Goal: Transaction & Acquisition: Purchase product/service

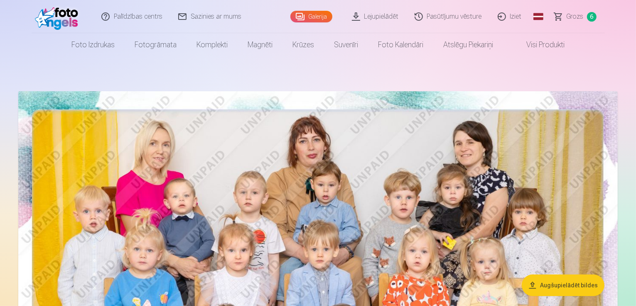
click at [582, 18] on span "Grozs" at bounding box center [574, 17] width 17 height 10
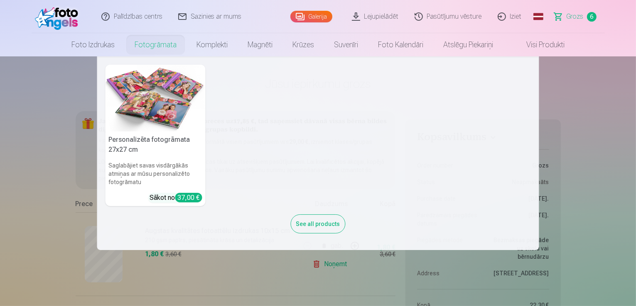
click at [50, 133] on nav "Personalizēta fotogrāmata 27x27 cm Saglabājiet savas visdārgākās atmiņas ar mūs…" at bounding box center [318, 153] width 636 height 194
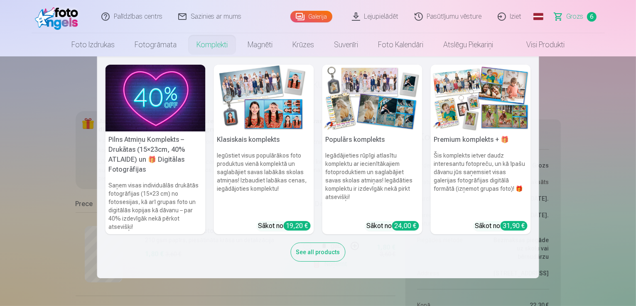
click at [211, 45] on link "Komplekti" at bounding box center [211, 44] width 51 height 23
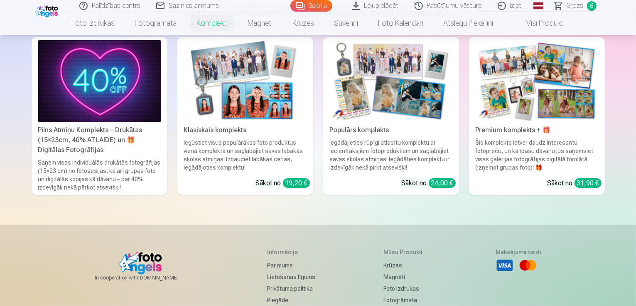
scroll to position [42, 0]
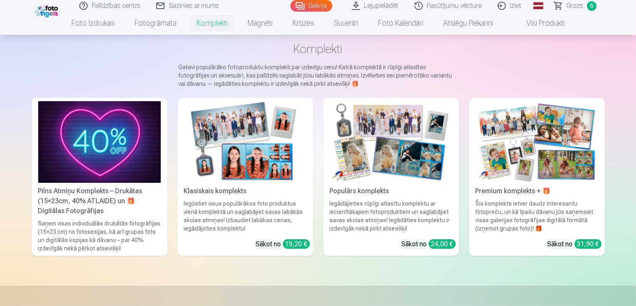
click at [284, 173] on img at bounding box center [245, 142] width 122 height 82
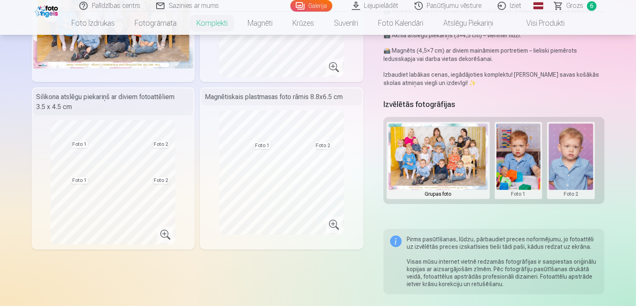
scroll to position [166, 0]
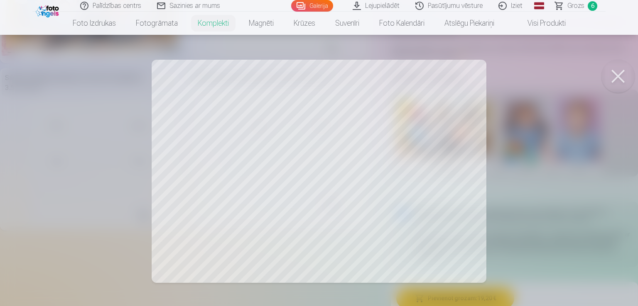
click at [407, 185] on div at bounding box center [319, 153] width 638 height 306
click at [618, 81] on button at bounding box center [617, 76] width 33 height 33
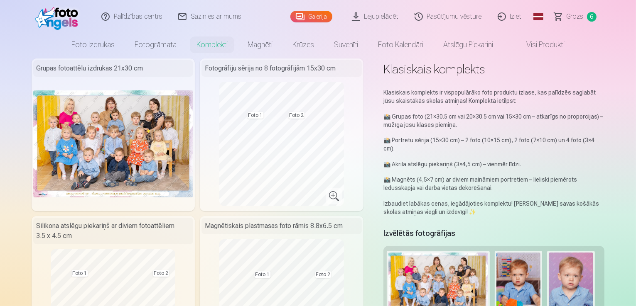
scroll to position [0, 0]
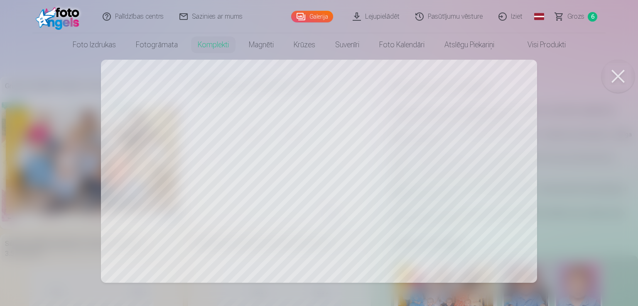
click at [619, 73] on button at bounding box center [617, 76] width 33 height 33
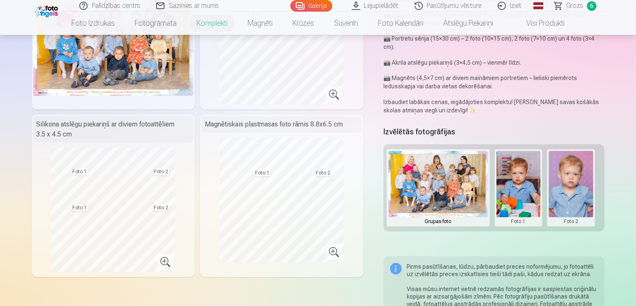
scroll to position [125, 0]
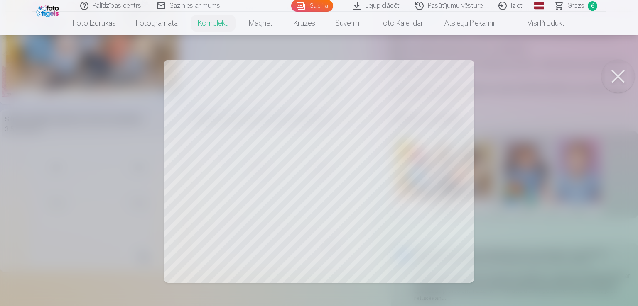
click at [409, 115] on div at bounding box center [319, 153] width 638 height 306
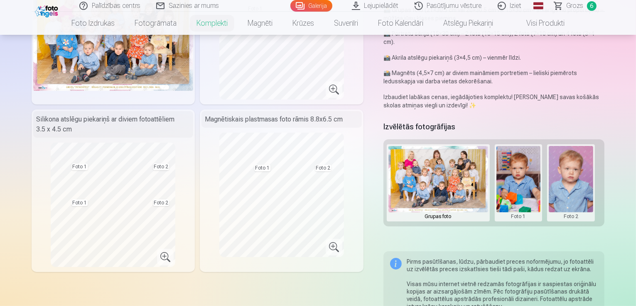
click at [528, 167] on button at bounding box center [518, 183] width 44 height 74
click at [617, 164] on div at bounding box center [318, 153] width 636 height 306
click at [519, 176] on button at bounding box center [518, 183] width 44 height 74
click at [520, 174] on button "Nomainiet foto" at bounding box center [524, 174] width 68 height 23
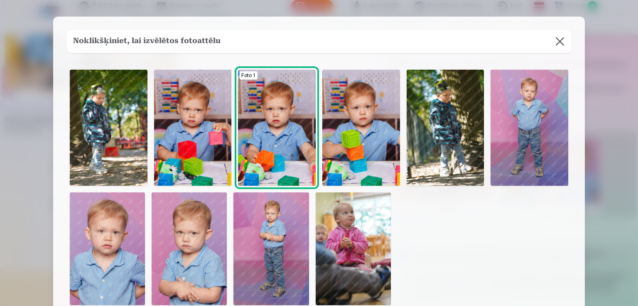
click at [536, 142] on img at bounding box center [529, 128] width 78 height 116
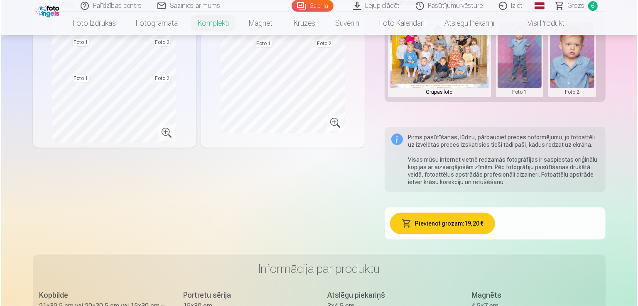
scroll to position [208, 0]
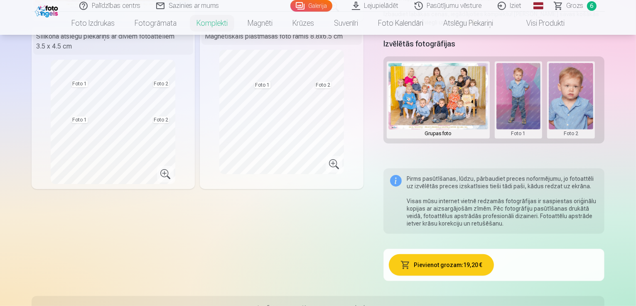
click at [465, 263] on button "Pievienot grozam : 19,20 €" at bounding box center [441, 266] width 105 height 22
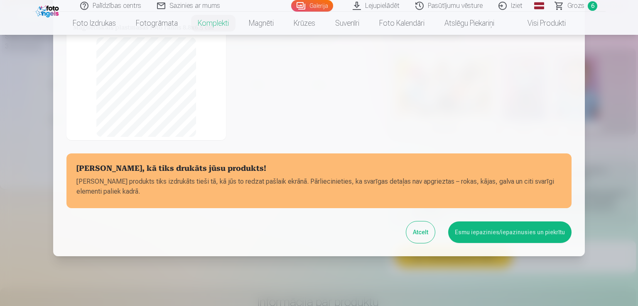
scroll to position [170, 0]
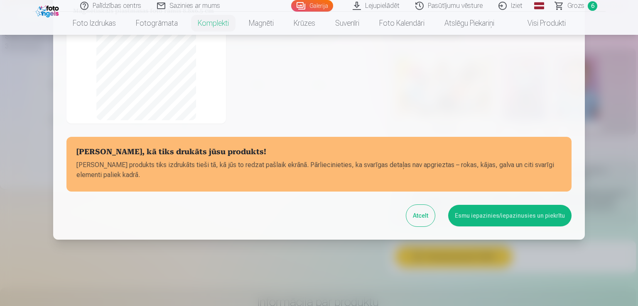
click at [476, 218] on button "Esmu iepazinies/iepazinusies un piekrītu" at bounding box center [509, 216] width 123 height 22
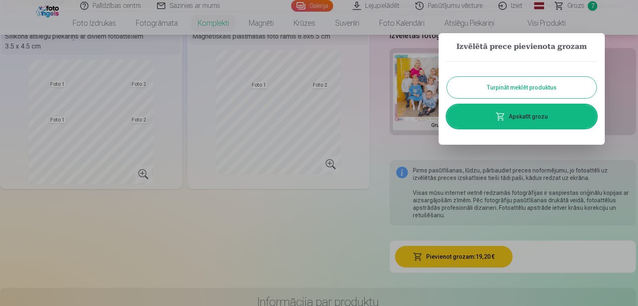
click at [516, 115] on link "Apskatīt grozu" at bounding box center [521, 116] width 149 height 23
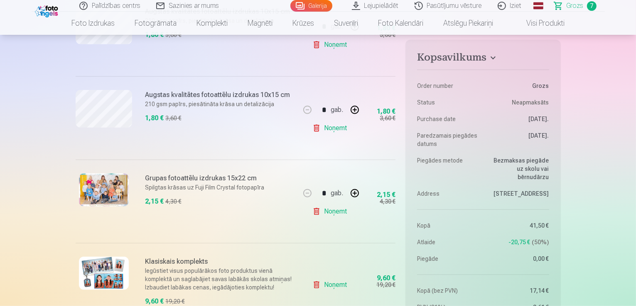
scroll to position [457, 0]
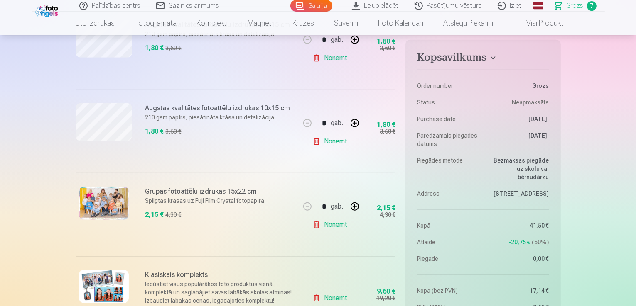
click at [322, 225] on link "Noņemt" at bounding box center [331, 225] width 38 height 17
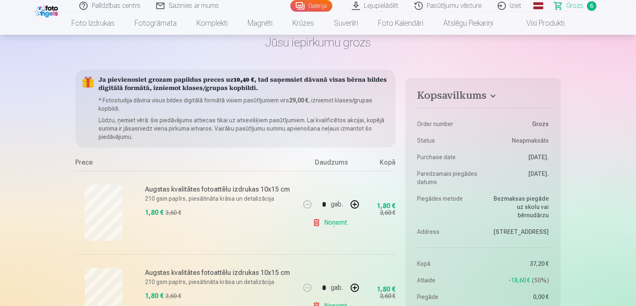
scroll to position [0, 0]
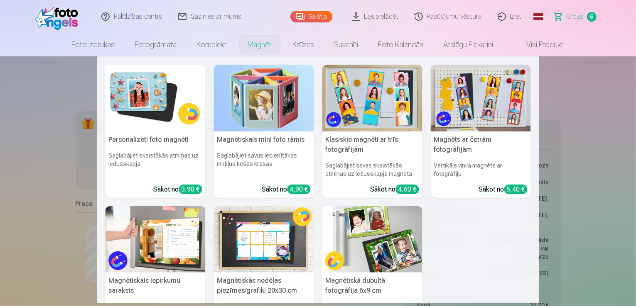
click at [171, 113] on img at bounding box center [155, 98] width 100 height 67
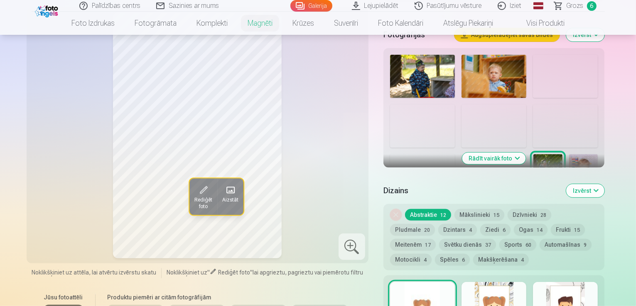
scroll to position [208, 0]
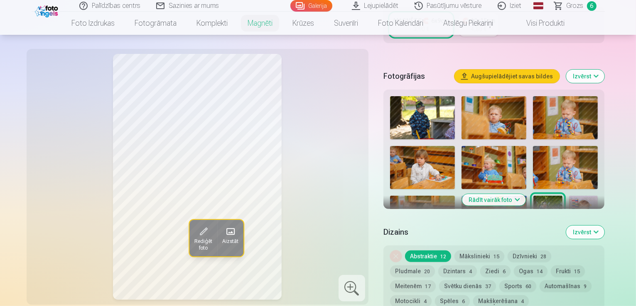
click at [526, 194] on button "Rādīt vairāk foto" at bounding box center [494, 200] width 64 height 12
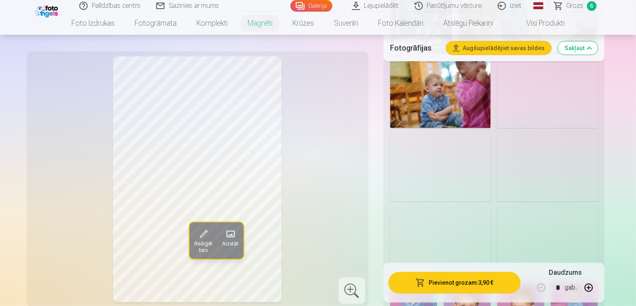
scroll to position [789, 0]
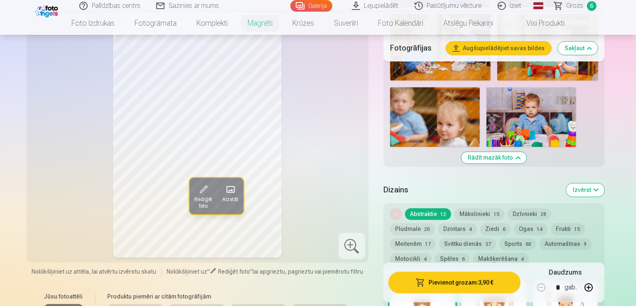
scroll to position [2025, 0]
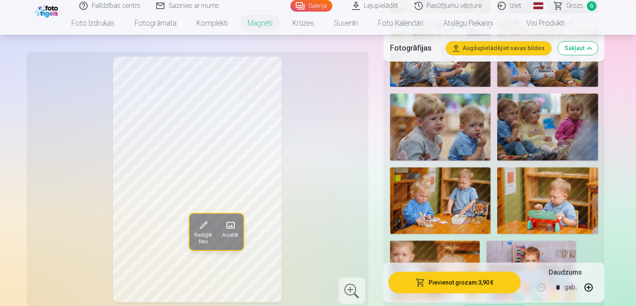
scroll to position [1942, 0]
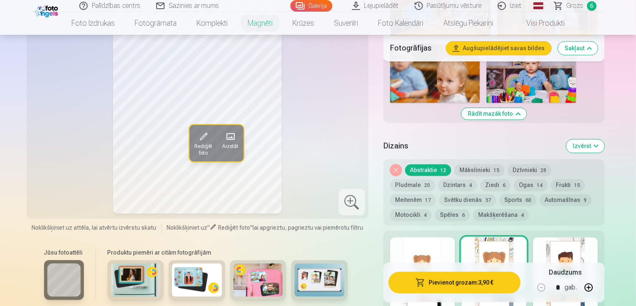
scroll to position [1900, 0]
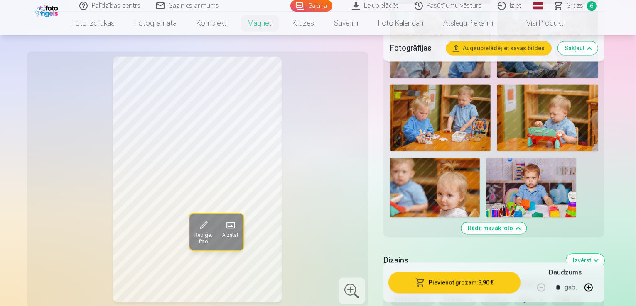
click at [523, 279] on button "Dzīvnieki 28" at bounding box center [529, 285] width 44 height 12
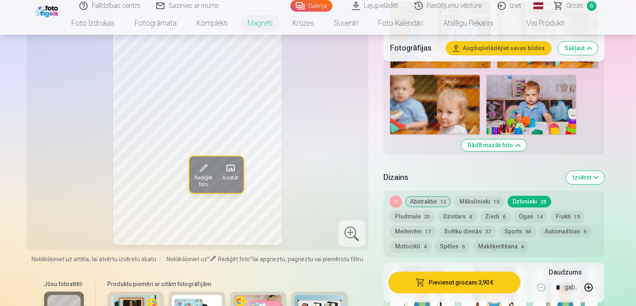
click at [454, 269] on div at bounding box center [422, 295] width 65 height 53
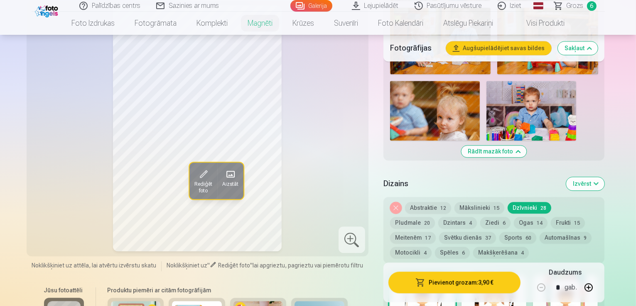
scroll to position [2025, 0]
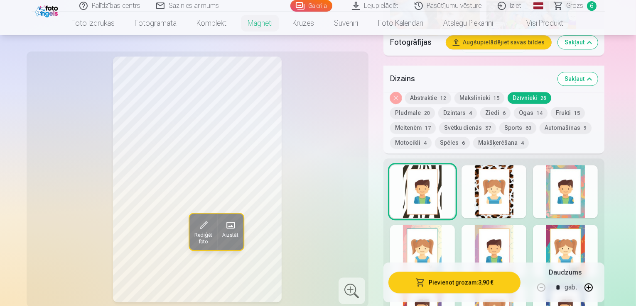
scroll to position [2108, 0]
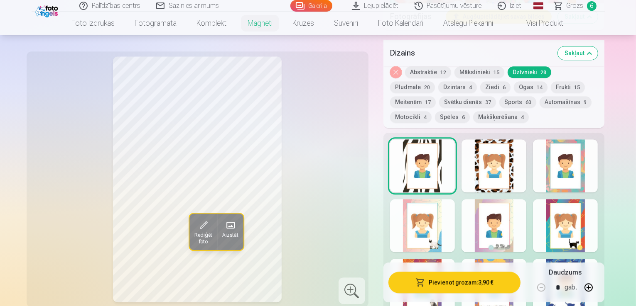
click at [576, 259] on div at bounding box center [565, 285] width 65 height 53
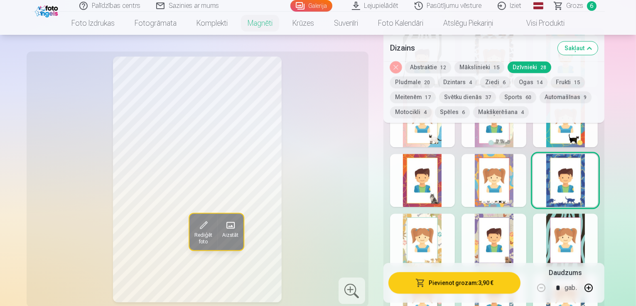
scroll to position [2191, 0]
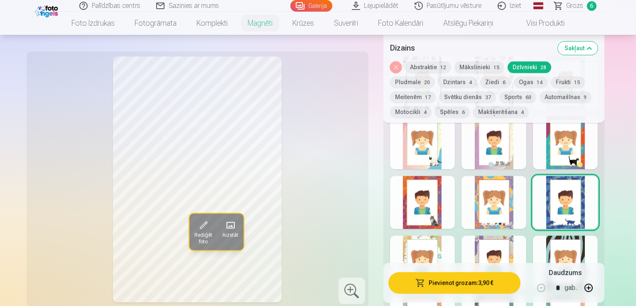
drag, startPoint x: 496, startPoint y: 98, endPoint x: 505, endPoint y: 97, distance: 8.4
click at [539, 97] on button "Automašīnas 9" at bounding box center [565, 97] width 52 height 12
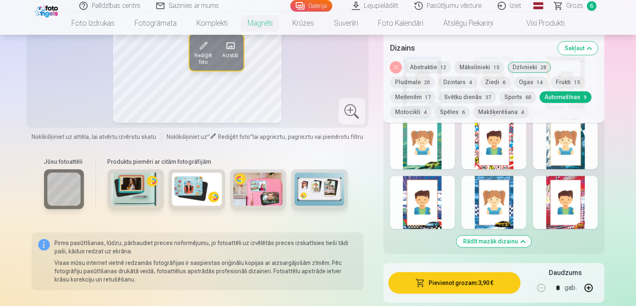
click at [539, 101] on button "Automašīnas 9" at bounding box center [565, 97] width 52 height 12
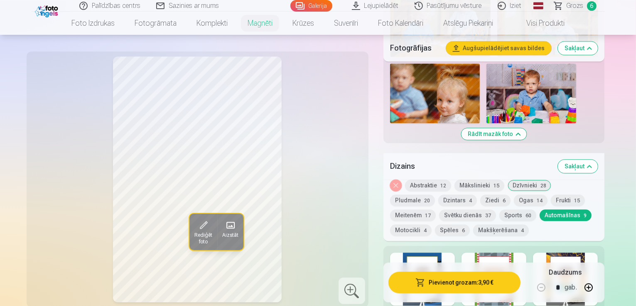
scroll to position [1983, 0]
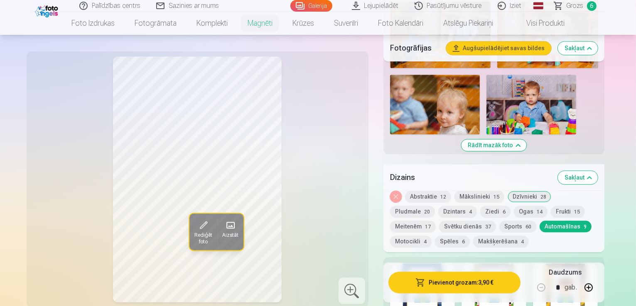
click at [452, 264] on div at bounding box center [422, 290] width 65 height 53
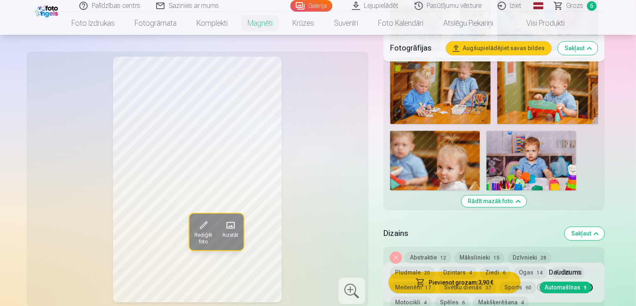
scroll to position [1942, 0]
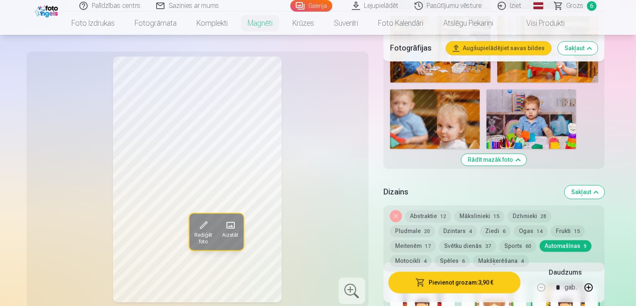
scroll to position [1983, 0]
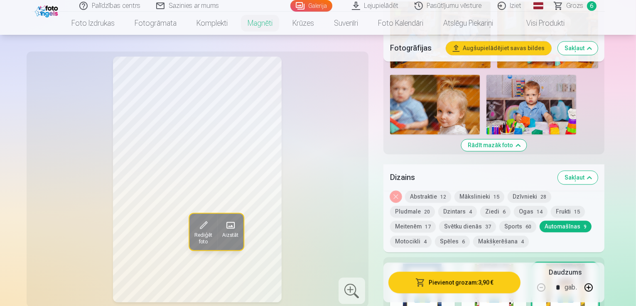
drag, startPoint x: 583, startPoint y: 231, endPoint x: 544, endPoint y: 220, distance: 40.1
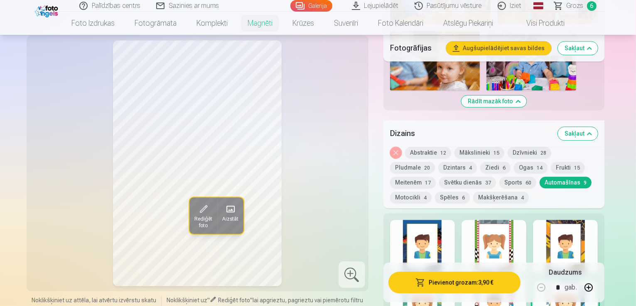
scroll to position [2108, 0]
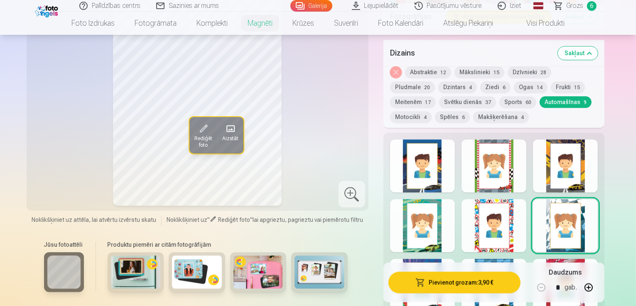
click at [576, 259] on div at bounding box center [565, 285] width 65 height 53
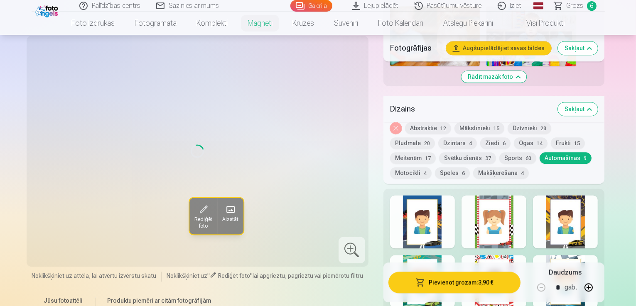
scroll to position [1942, 0]
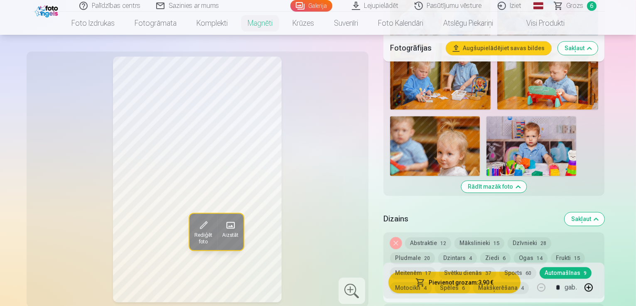
click at [431, 282] on button "Motocikli 4" at bounding box center [411, 288] width 42 height 12
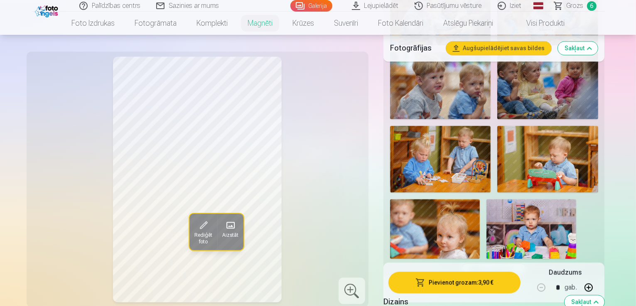
scroll to position [1900, 0]
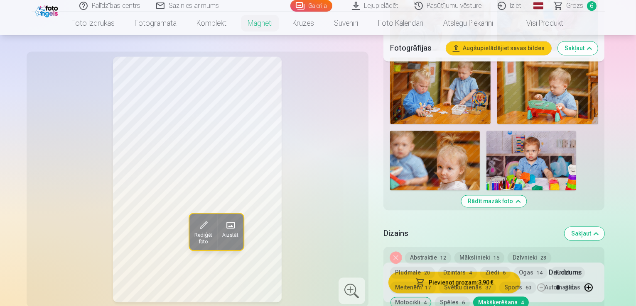
scroll to position [1983, 0]
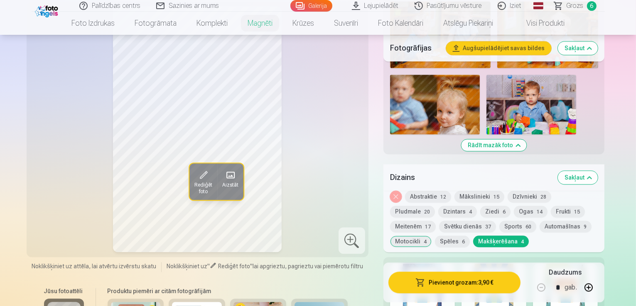
click at [450, 264] on div at bounding box center [422, 290] width 65 height 53
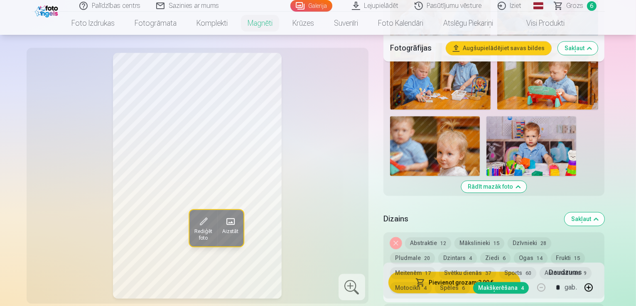
scroll to position [1900, 0]
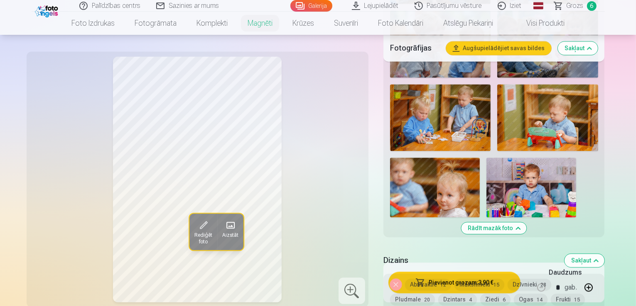
click at [521, 279] on button "Dzīvnieki 28" at bounding box center [529, 285] width 44 height 12
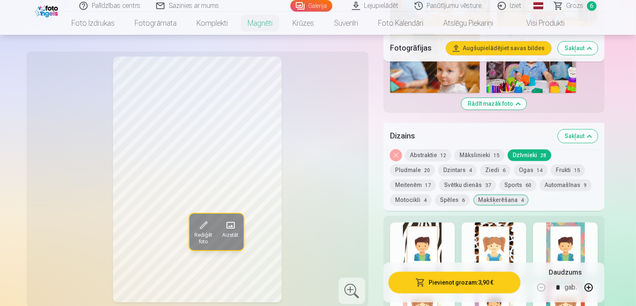
scroll to position [2066, 0]
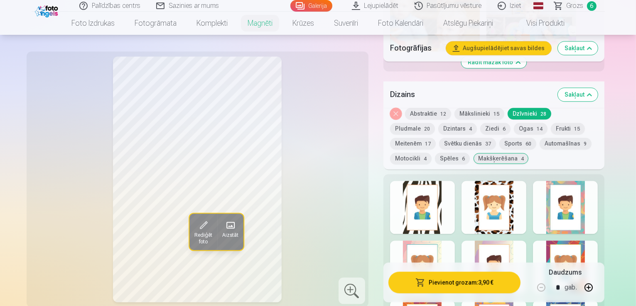
click at [509, 241] on div at bounding box center [493, 267] width 65 height 53
click at [598, 241] on div at bounding box center [565, 267] width 65 height 53
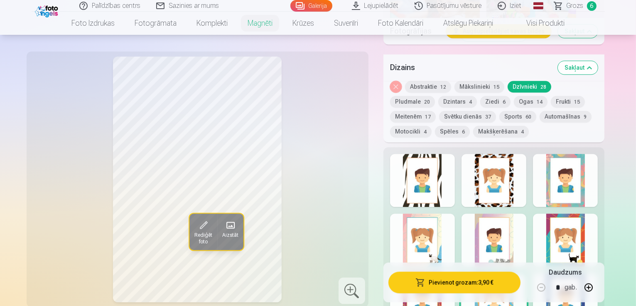
scroll to position [2108, 0]
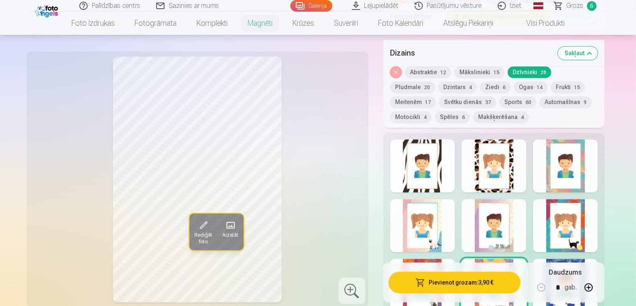
click at [580, 259] on div at bounding box center [565, 285] width 65 height 53
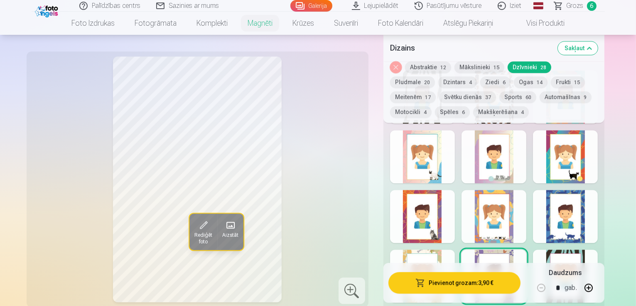
scroll to position [2191, 0]
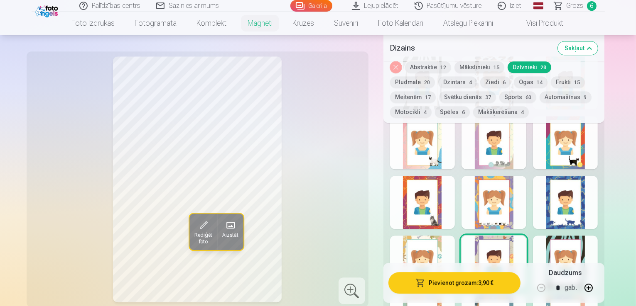
click at [438, 236] on div at bounding box center [422, 262] width 65 height 53
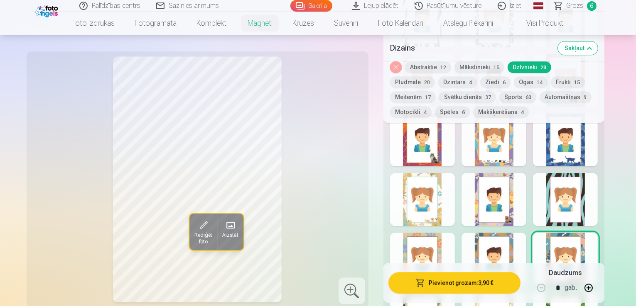
scroll to position [2274, 0]
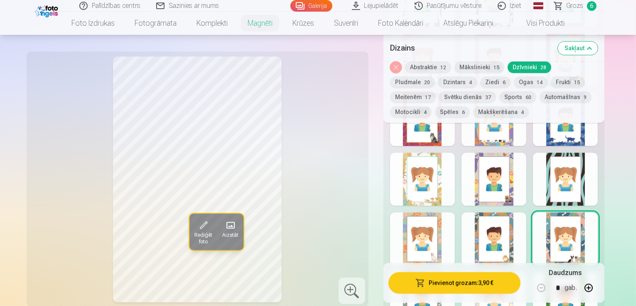
click at [443, 272] on div at bounding box center [422, 298] width 65 height 53
click at [500, 272] on div at bounding box center [493, 298] width 65 height 53
click at [580, 272] on div at bounding box center [565, 298] width 65 height 53
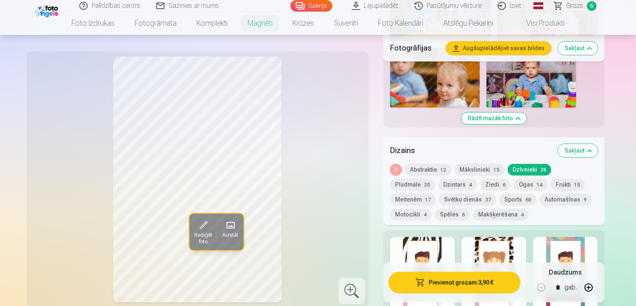
scroll to position [2025, 0]
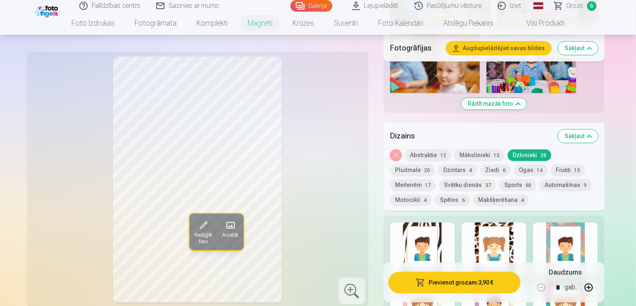
click at [452, 282] on div at bounding box center [422, 308] width 65 height 53
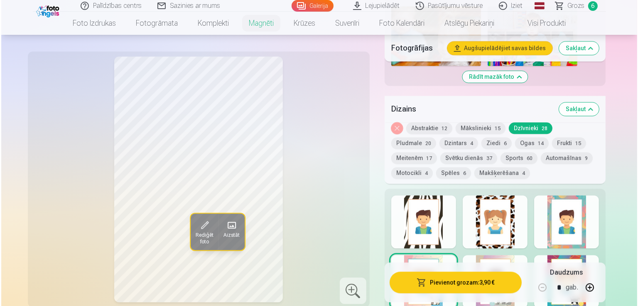
scroll to position [2066, 0]
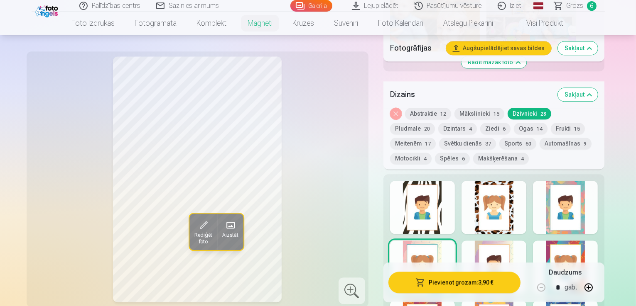
click at [429, 241] on div at bounding box center [422, 267] width 65 height 53
click at [522, 241] on div at bounding box center [493, 267] width 65 height 53
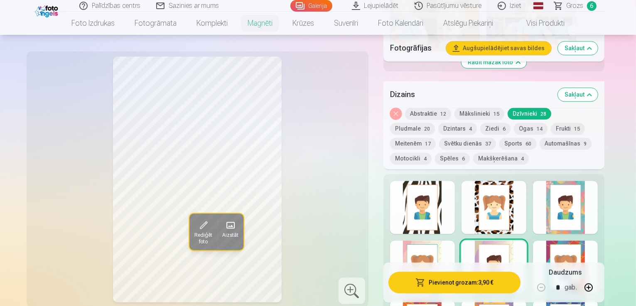
click at [592, 241] on div at bounding box center [565, 267] width 65 height 53
click at [434, 241] on div at bounding box center [422, 267] width 65 height 53
click at [568, 241] on div at bounding box center [565, 267] width 65 height 53
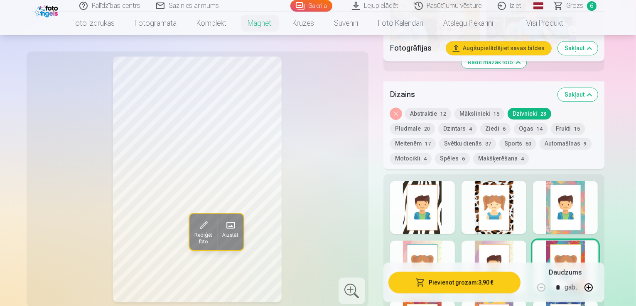
click at [436, 241] on div at bounding box center [422, 267] width 65 height 53
click at [475, 286] on button "Pievienot grozam : 3,90 €" at bounding box center [454, 283] width 132 height 22
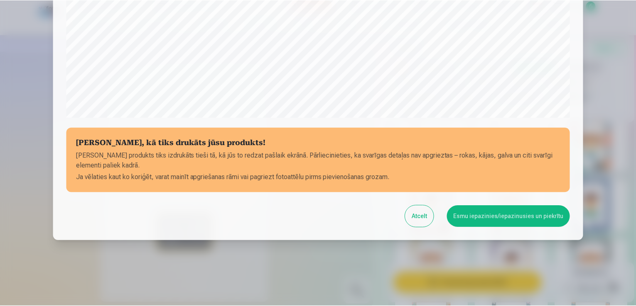
scroll to position [291, 0]
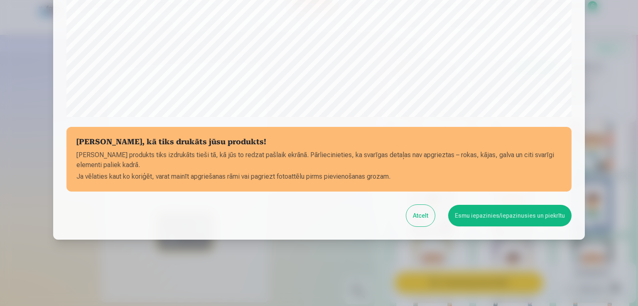
click at [488, 218] on button "Esmu iepazinies/iepazinusies un piekrītu" at bounding box center [509, 216] width 123 height 22
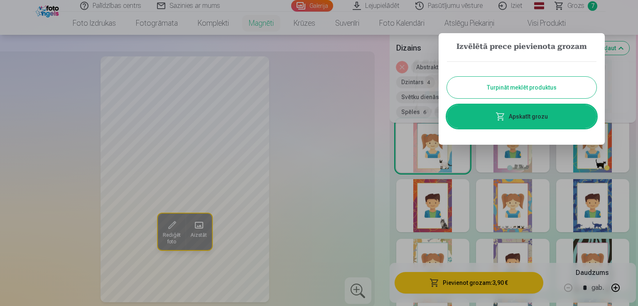
click at [566, 86] on button "Turpināt meklēt produktus" at bounding box center [521, 88] width 149 height 22
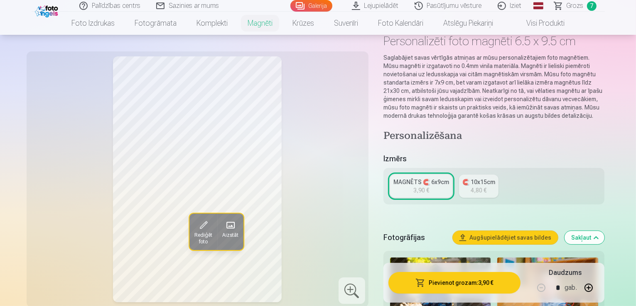
scroll to position [0, 0]
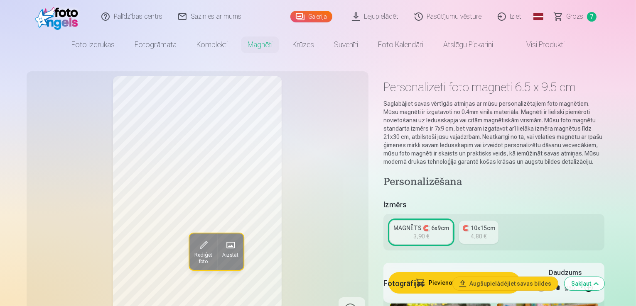
click at [568, 20] on span "Grozs" at bounding box center [574, 17] width 17 height 10
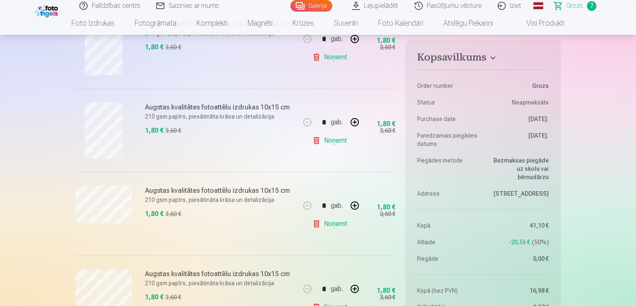
scroll to position [332, 0]
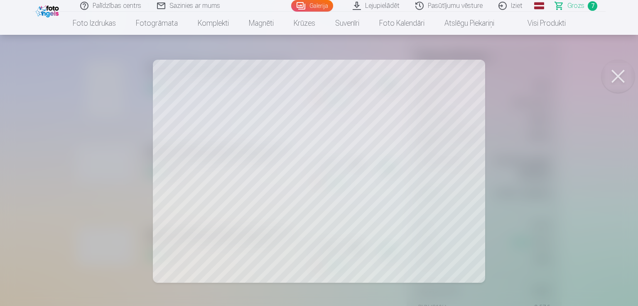
click at [611, 73] on button at bounding box center [617, 76] width 33 height 33
click at [620, 76] on button at bounding box center [617, 76] width 33 height 33
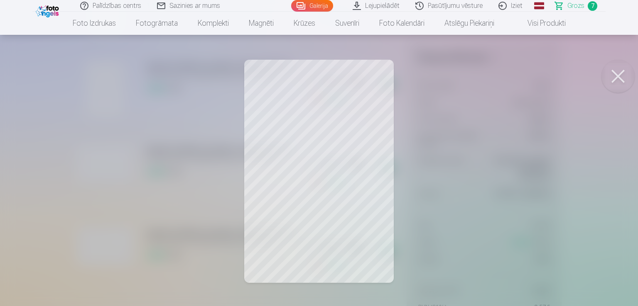
click at [616, 72] on button at bounding box center [617, 76] width 33 height 33
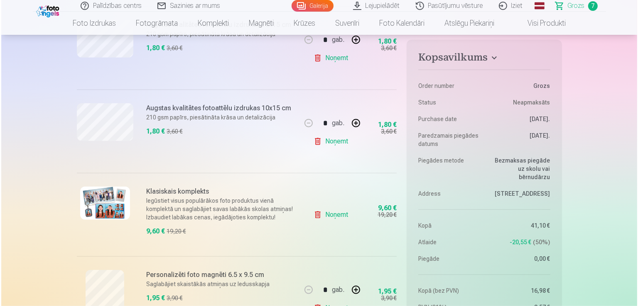
scroll to position [498, 0]
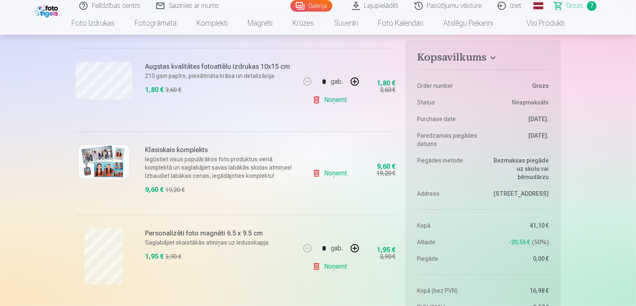
click at [118, 167] on img at bounding box center [104, 161] width 50 height 33
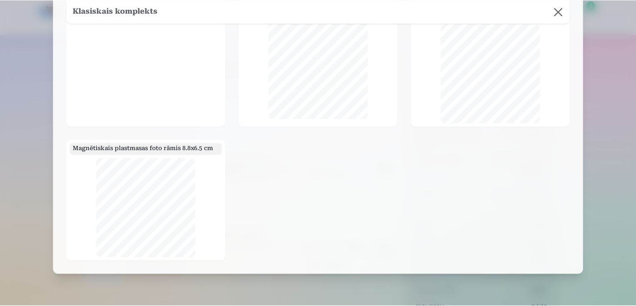
scroll to position [0, 0]
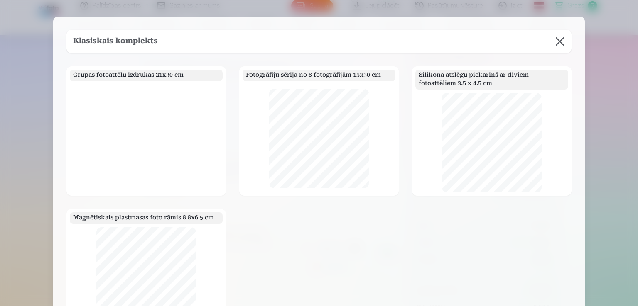
click at [127, 110] on div at bounding box center [146, 139] width 153 height 108
click at [138, 133] on div at bounding box center [146, 139] width 153 height 108
click at [555, 44] on button at bounding box center [559, 41] width 23 height 23
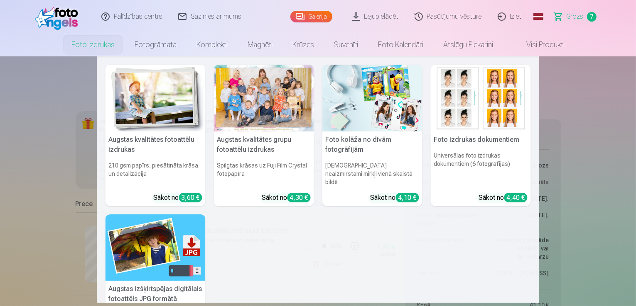
click at [238, 102] on div at bounding box center [264, 98] width 100 height 67
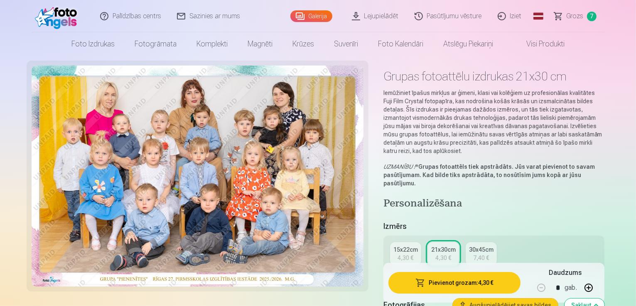
scroll to position [42, 0]
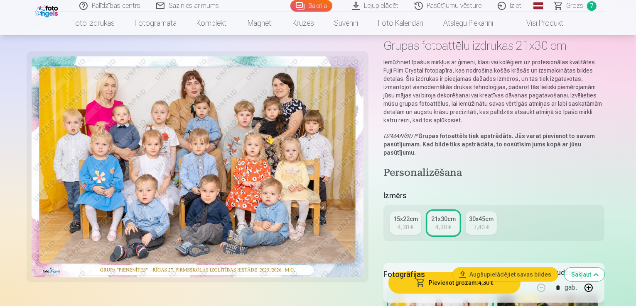
click at [410, 223] on div "4,30 €" at bounding box center [405, 227] width 16 height 8
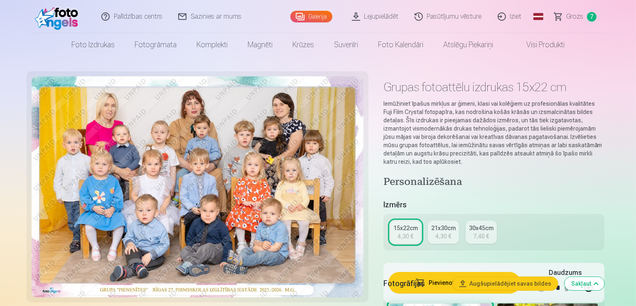
click at [448, 233] on div "4,30 €" at bounding box center [443, 237] width 16 height 8
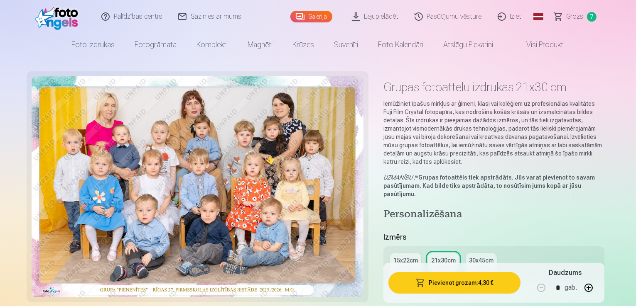
click at [414, 257] on div "15x22cm" at bounding box center [405, 261] width 24 height 8
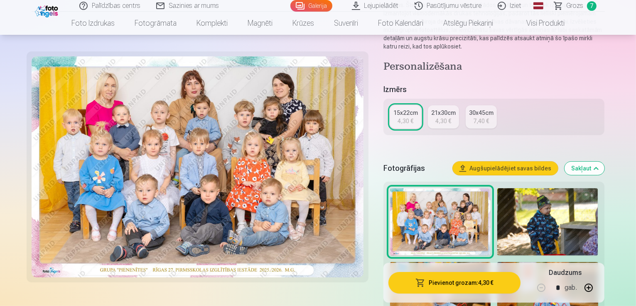
scroll to position [166, 0]
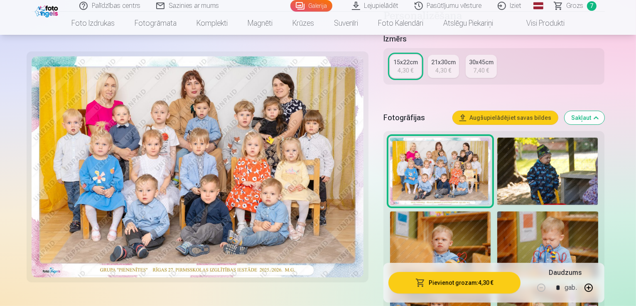
click at [459, 289] on button "Pievienot grozam : 4,30 €" at bounding box center [454, 283] width 132 height 22
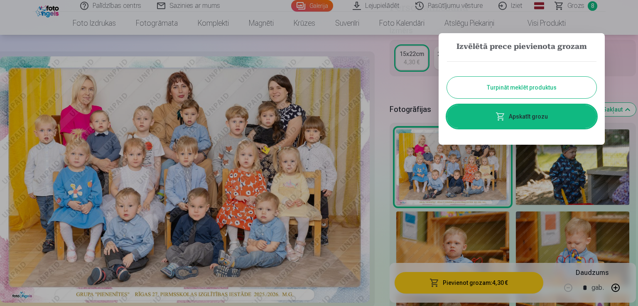
click at [525, 105] on div "Turpināt meklēt produktus Apskatīt grozu" at bounding box center [521, 94] width 149 height 83
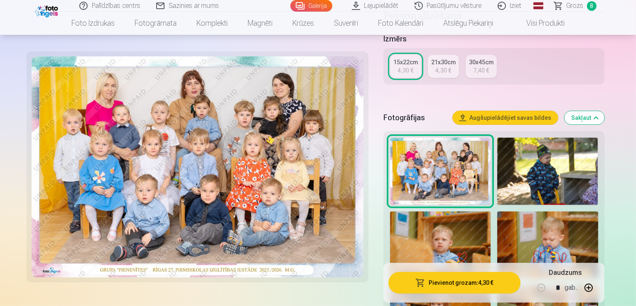
click at [566, 7] on link "Grozs 8" at bounding box center [575, 6] width 58 height 12
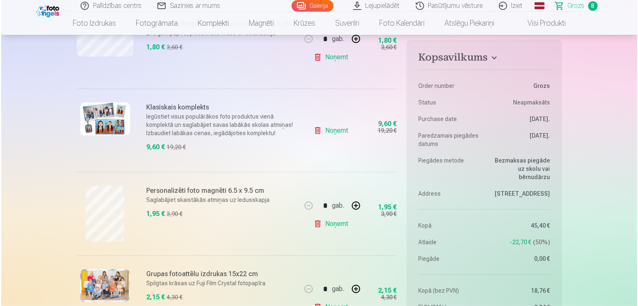
scroll to position [540, 0]
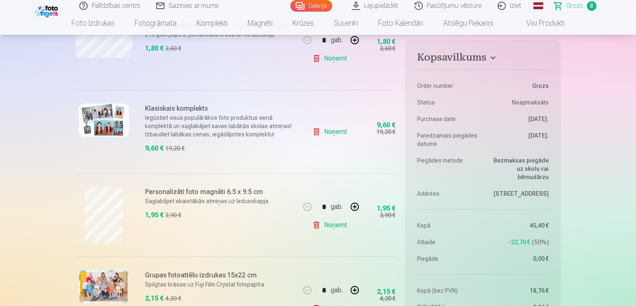
click at [112, 118] on img at bounding box center [104, 120] width 50 height 33
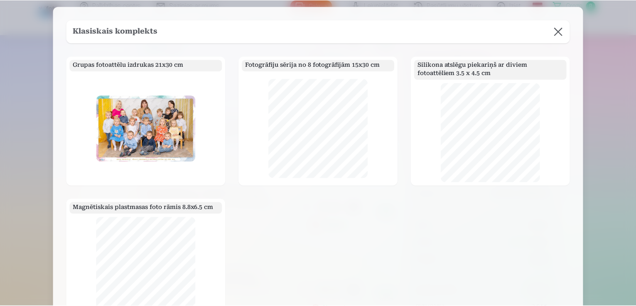
scroll to position [0, 0]
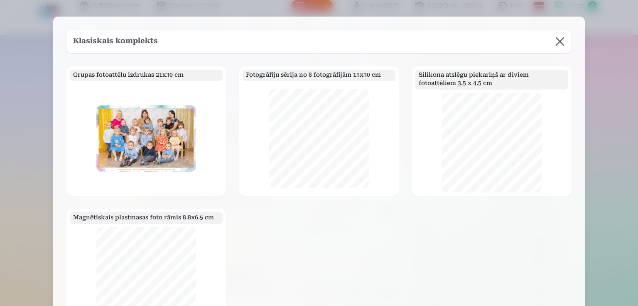
click at [556, 44] on button at bounding box center [559, 41] width 23 height 23
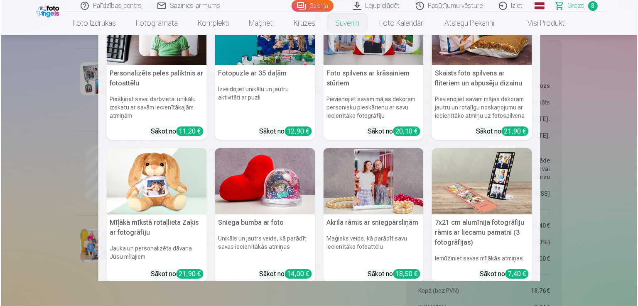
scroll to position [42, 0]
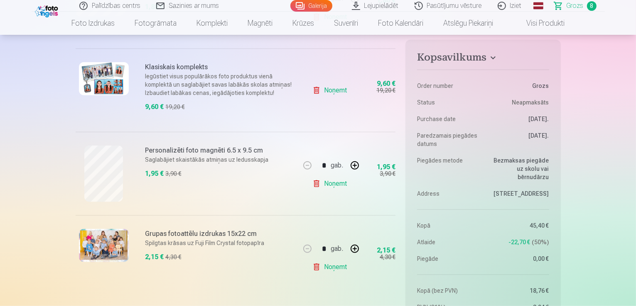
click at [116, 83] on img at bounding box center [104, 78] width 50 height 33
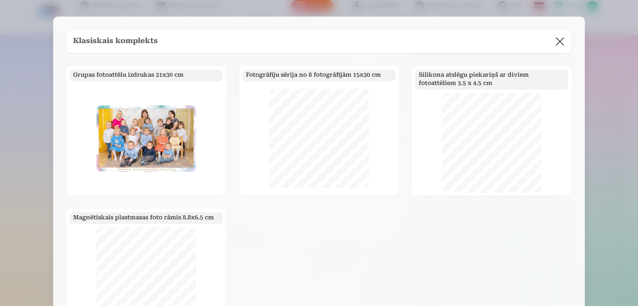
click at [561, 44] on button at bounding box center [559, 41] width 23 height 23
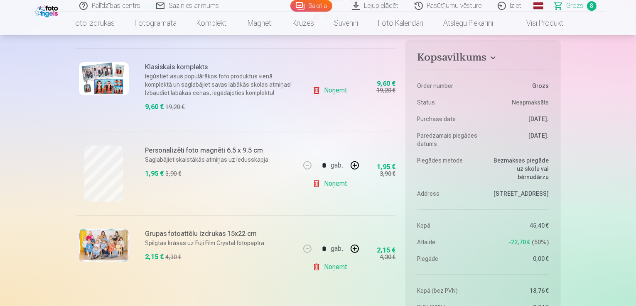
click at [329, 92] on link "Noņemt" at bounding box center [331, 90] width 38 height 17
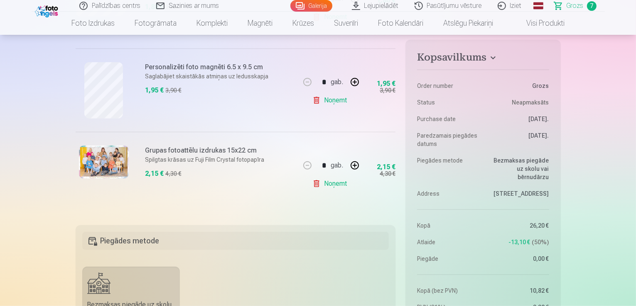
click at [104, 160] on img at bounding box center [104, 162] width 50 height 33
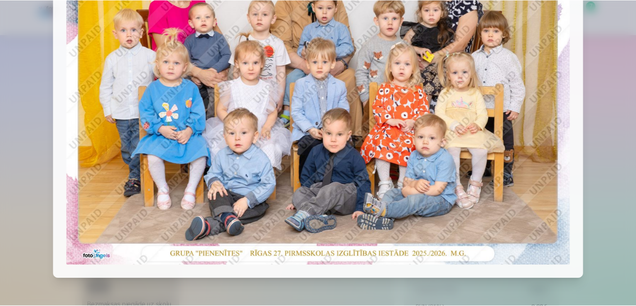
scroll to position [57, 0]
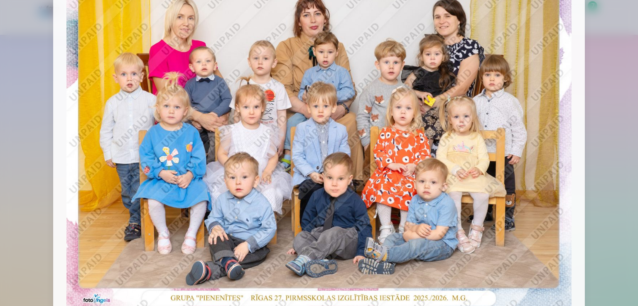
click at [614, 120] on div at bounding box center [319, 153] width 638 height 306
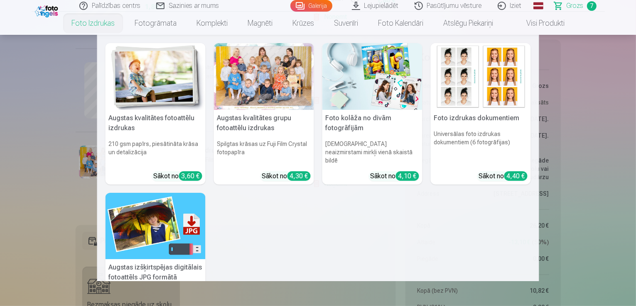
click at [240, 70] on div at bounding box center [264, 76] width 100 height 67
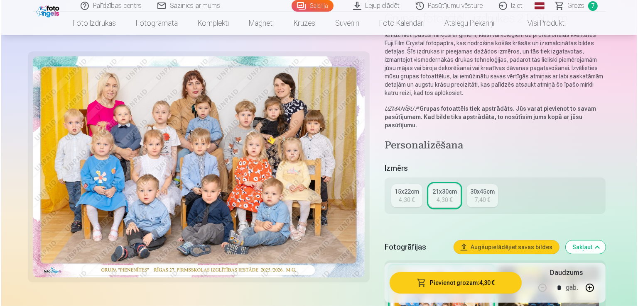
scroll to position [125, 0]
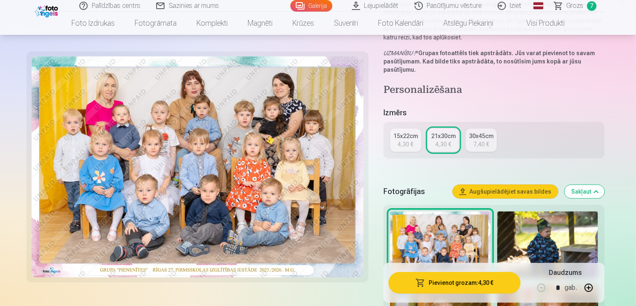
click at [483, 283] on button "Pievienot grozam : 4,30 €" at bounding box center [454, 283] width 132 height 22
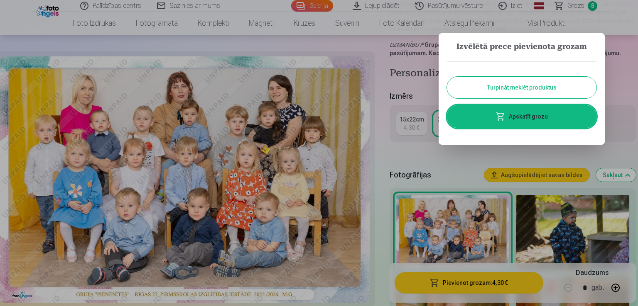
click at [549, 117] on link "Apskatīt grozu" at bounding box center [521, 116] width 149 height 23
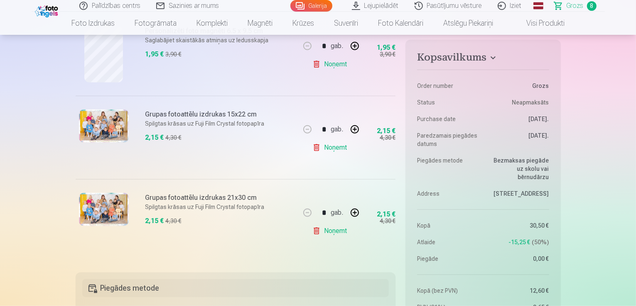
scroll to position [623, 0]
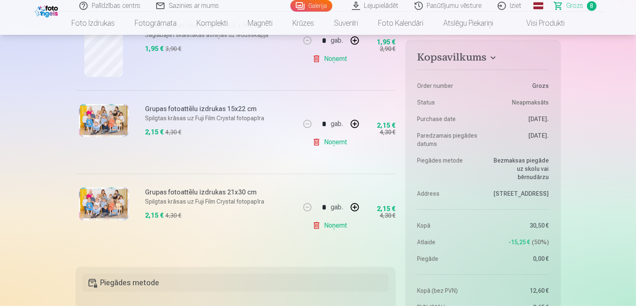
click at [329, 142] on link "Noņemt" at bounding box center [331, 142] width 38 height 17
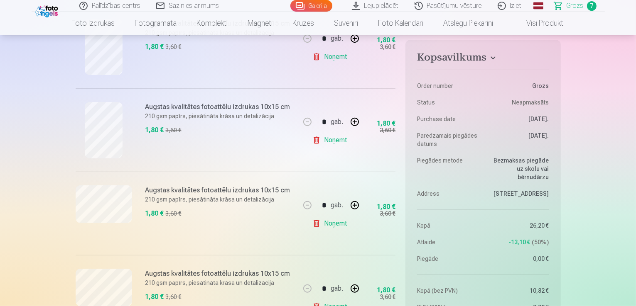
scroll to position [332, 0]
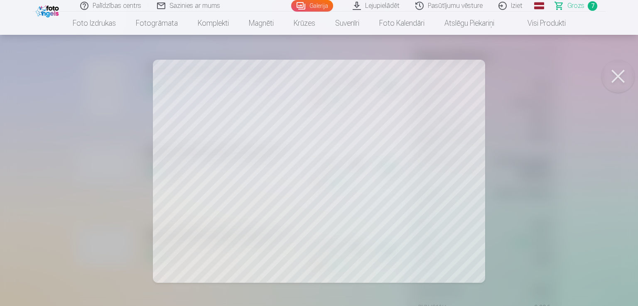
click at [608, 75] on button at bounding box center [617, 76] width 33 height 33
drag, startPoint x: 609, startPoint y: 75, endPoint x: 588, endPoint y: 71, distance: 21.2
click at [610, 74] on button at bounding box center [617, 76] width 33 height 33
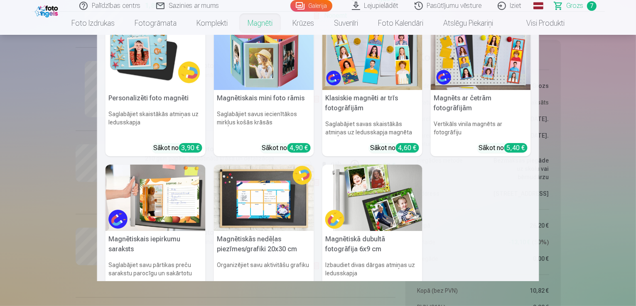
scroll to position [0, 0]
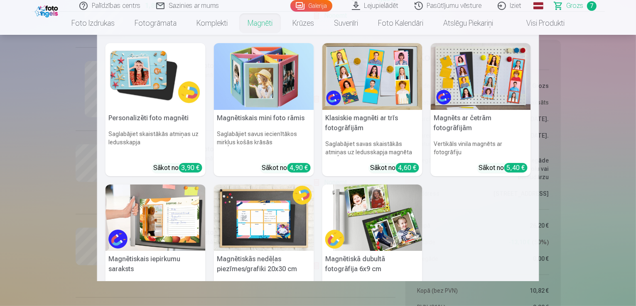
click at [362, 94] on img at bounding box center [372, 76] width 100 height 67
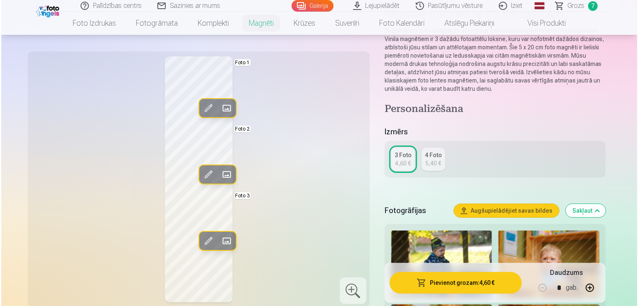
scroll to position [125, 0]
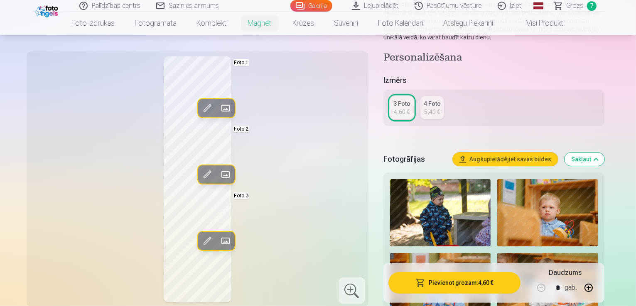
click at [218, 109] on span at bounding box center [224, 108] width 13 height 13
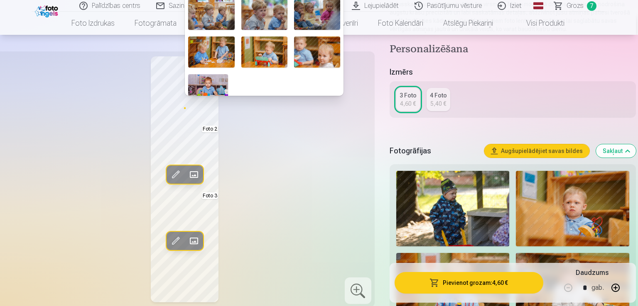
scroll to position [542, 0]
click at [210, 79] on img at bounding box center [208, 87] width 40 height 27
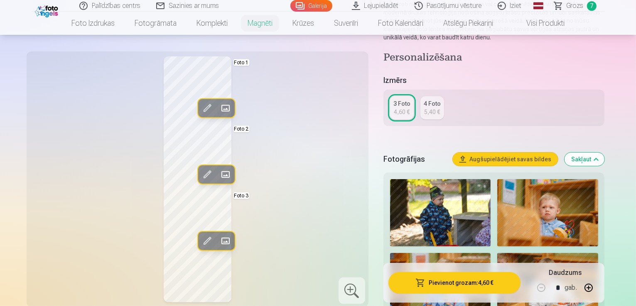
click at [218, 175] on span at bounding box center [224, 174] width 13 height 13
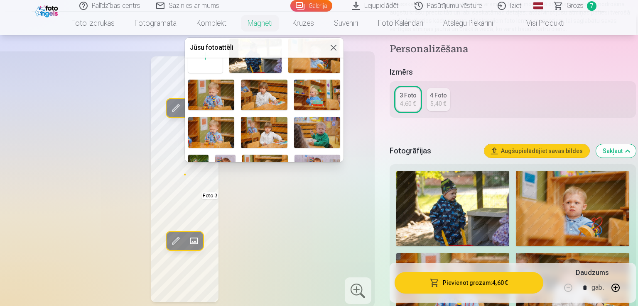
scroll to position [42, 0]
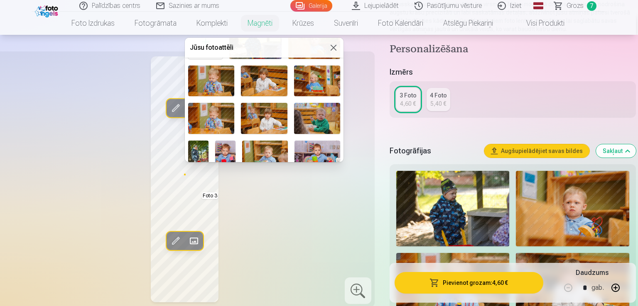
click at [225, 118] on img at bounding box center [211, 118] width 46 height 31
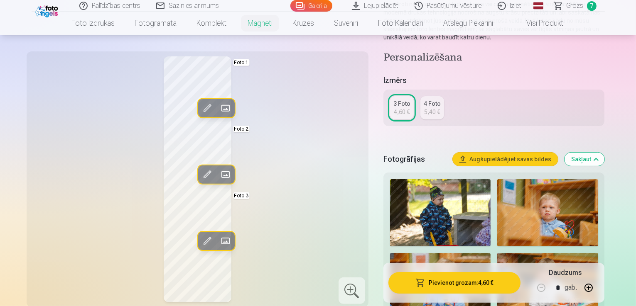
click at [218, 173] on span at bounding box center [224, 174] width 13 height 13
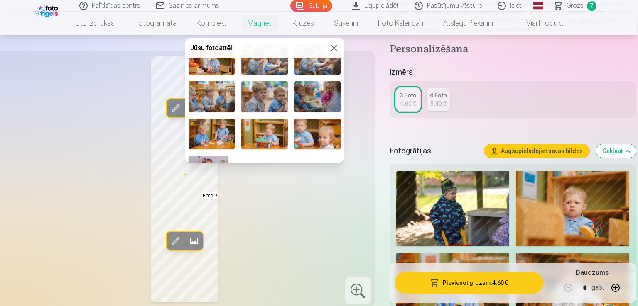
scroll to position [540, 0]
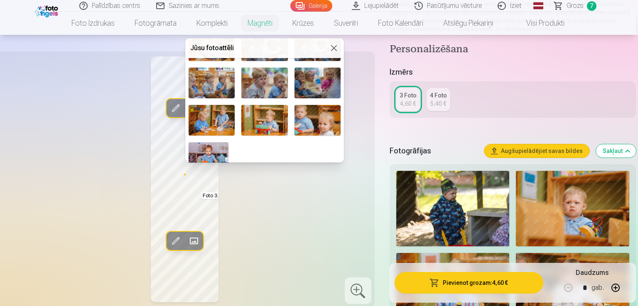
click at [280, 115] on img at bounding box center [264, 120] width 46 height 31
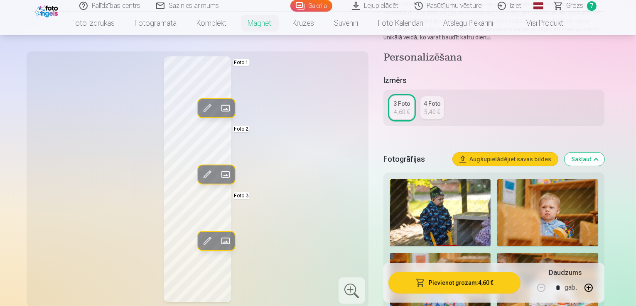
click at [218, 171] on span at bounding box center [224, 174] width 13 height 13
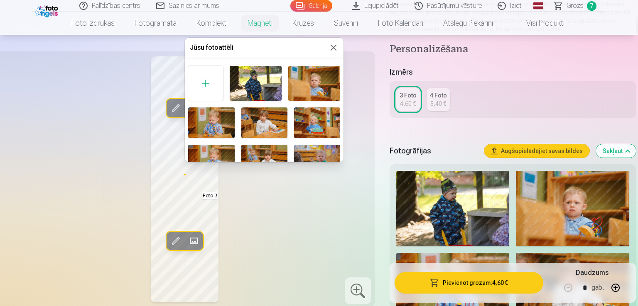
scroll to position [42, 0]
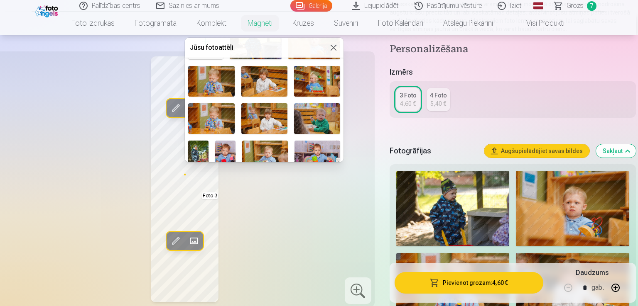
click at [211, 82] on img at bounding box center [211, 81] width 46 height 31
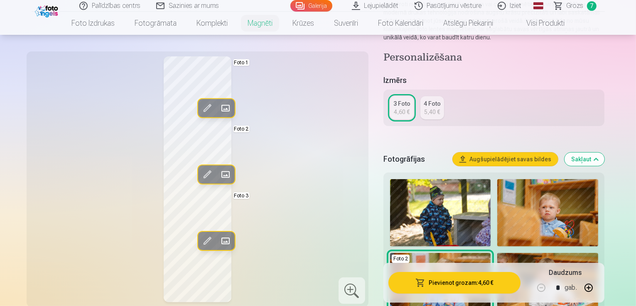
click at [218, 240] on span at bounding box center [224, 241] width 13 height 13
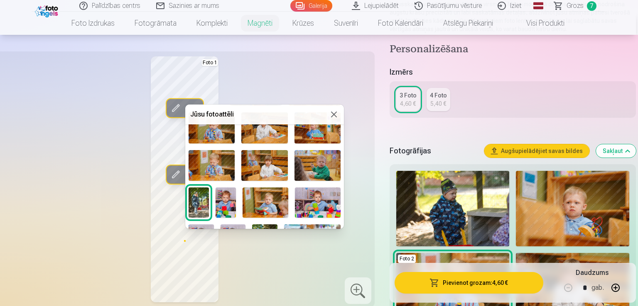
scroll to position [249, 0]
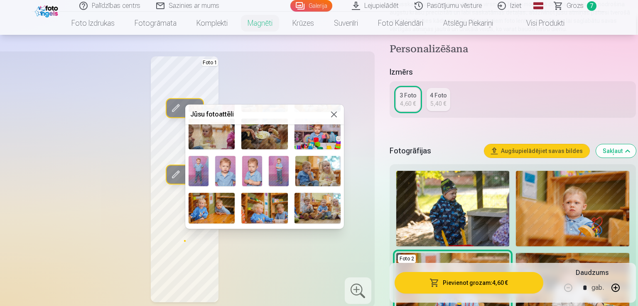
click at [206, 171] on img at bounding box center [199, 171] width 20 height 30
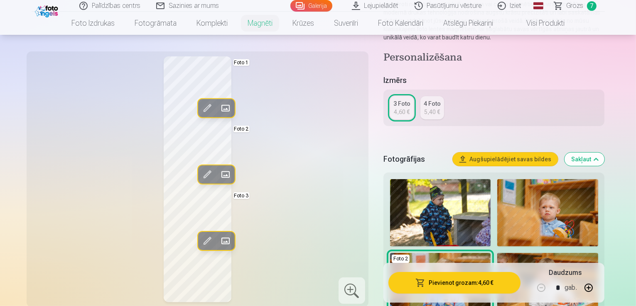
click at [200, 242] on span at bounding box center [206, 241] width 13 height 13
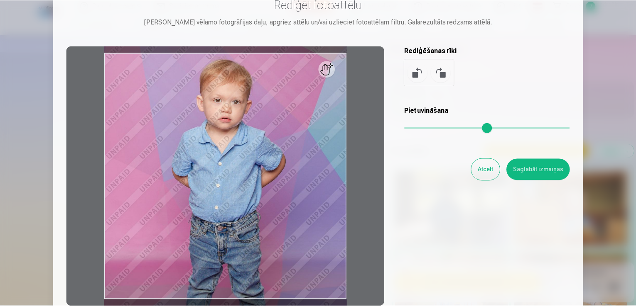
scroll to position [30, 0]
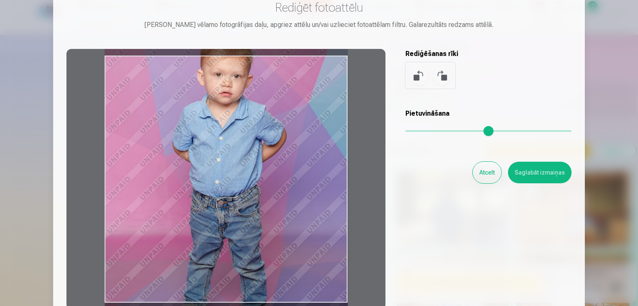
drag, startPoint x: 282, startPoint y: 212, endPoint x: 286, endPoint y: 184, distance: 28.5
click at [286, 184] on div at bounding box center [225, 179] width 319 height 261
click at [468, 172] on div "Atcelt Saglabāt izmaiņas" at bounding box center [488, 173] width 166 height 22
click at [477, 175] on button "Atcelt" at bounding box center [487, 173] width 29 height 22
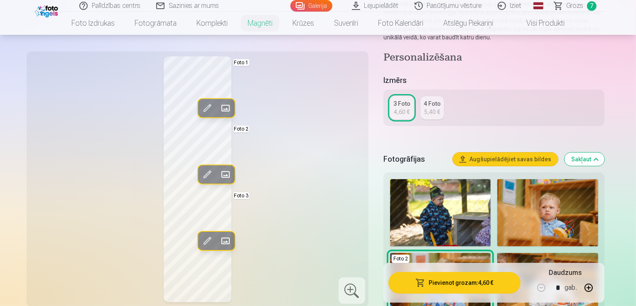
click at [377, 6] on link "Lejupielādēt" at bounding box center [375, 6] width 63 height 12
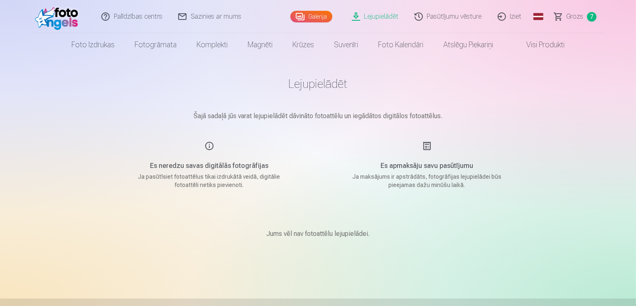
click at [315, 17] on link "Galerija" at bounding box center [311, 17] width 42 height 12
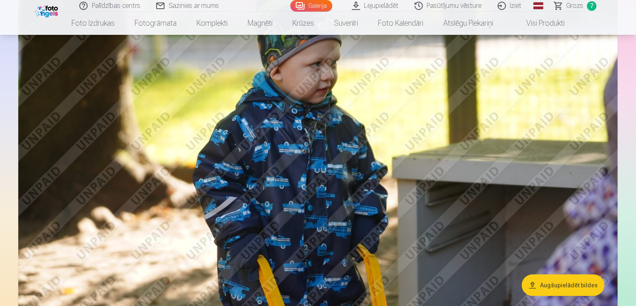
scroll to position [540, 0]
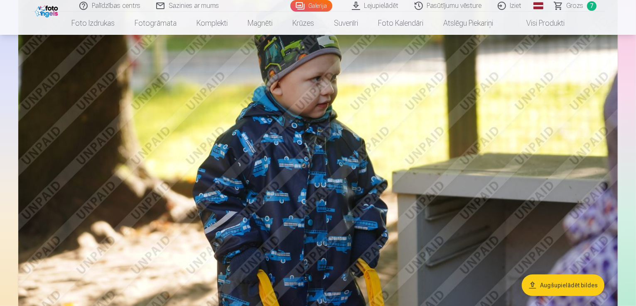
click at [574, 9] on span "Grozs" at bounding box center [574, 6] width 17 height 10
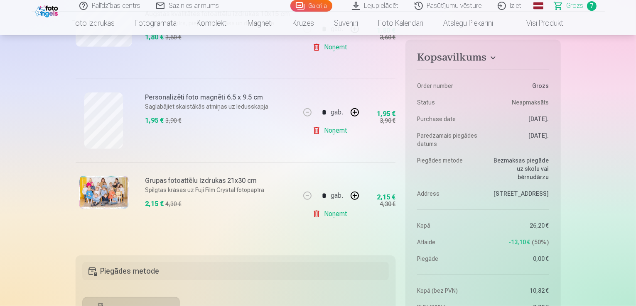
scroll to position [457, 0]
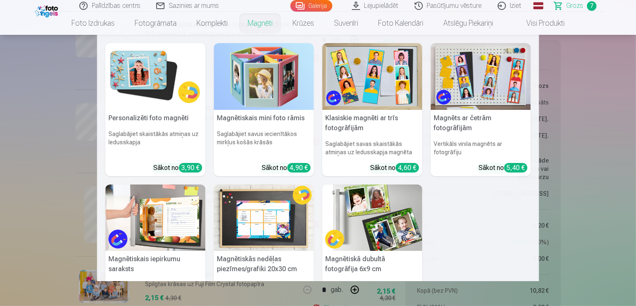
click at [137, 85] on img at bounding box center [155, 76] width 100 height 67
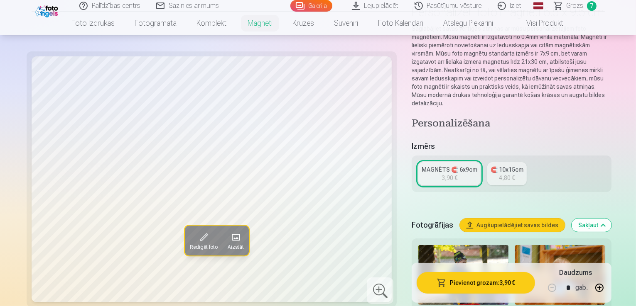
scroll to position [83, 0]
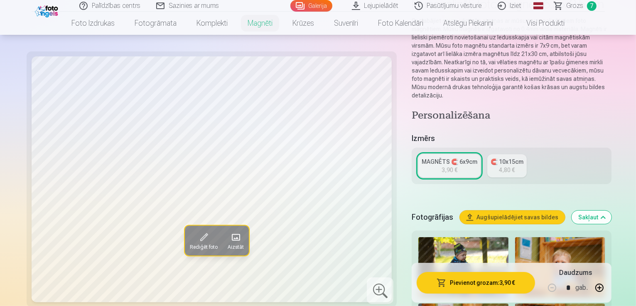
click at [496, 154] on link "🧲 10x15cm 4,80 €" at bounding box center [506, 165] width 39 height 23
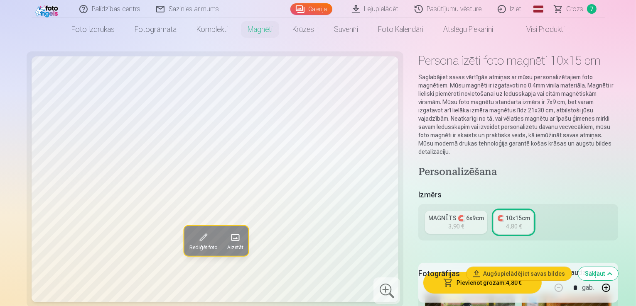
scroll to position [42, 0]
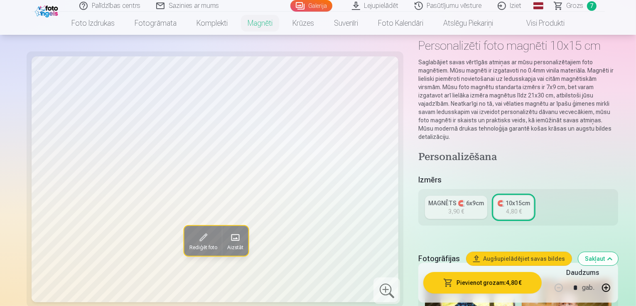
click at [447, 199] on div "MAGNĒTS 🧲 6x9cm" at bounding box center [456, 203] width 56 height 8
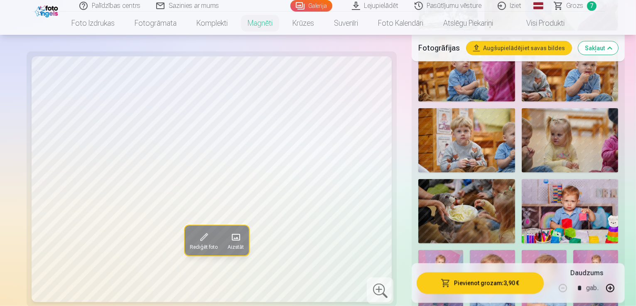
scroll to position [830, 0]
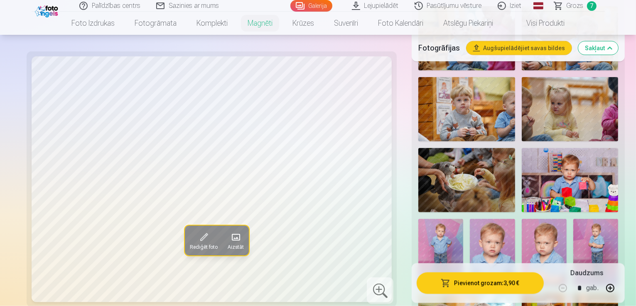
click at [470, 219] on img at bounding box center [492, 252] width 45 height 67
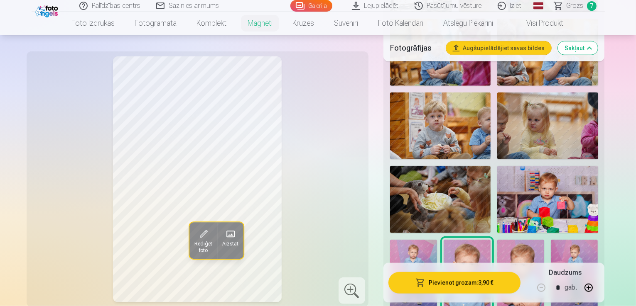
click at [194, 242] on span "Rediģēt foto" at bounding box center [203, 247] width 18 height 13
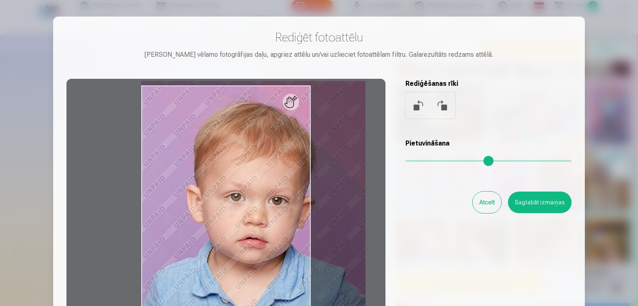
type input "*"
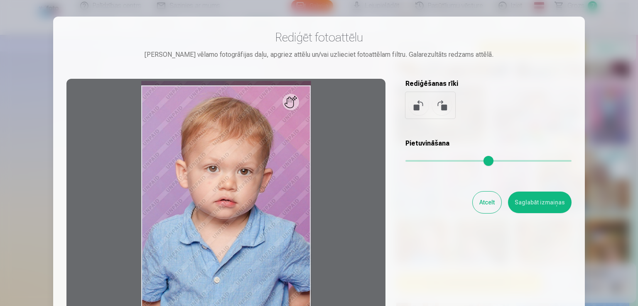
drag, startPoint x: 407, startPoint y: 160, endPoint x: 367, endPoint y: 160, distance: 40.3
click at [405, 160] on input "range" at bounding box center [488, 161] width 166 height 2
click at [492, 205] on button "Atcelt" at bounding box center [487, 203] width 29 height 22
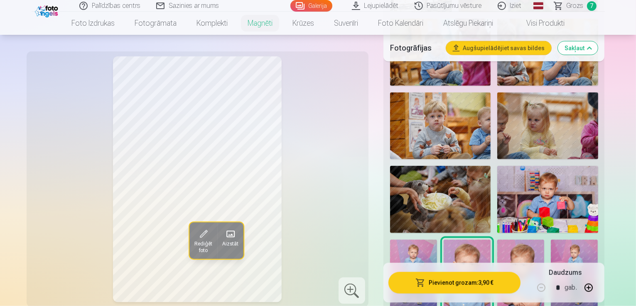
click at [437, 240] on img at bounding box center [413, 275] width 47 height 71
click at [443, 240] on img at bounding box center [466, 275] width 47 height 71
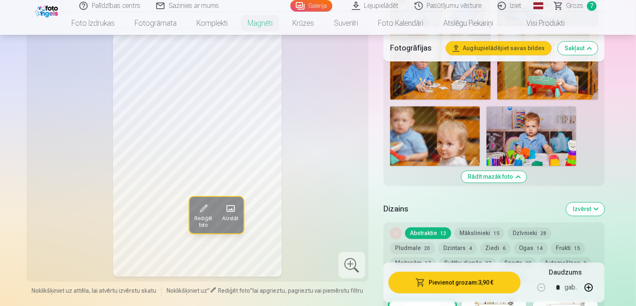
scroll to position [1910, 0]
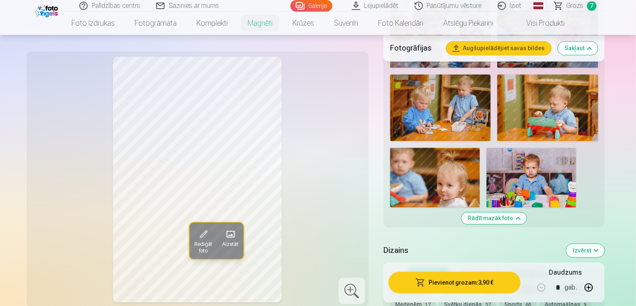
click at [539, 299] on button "Automašīnas 9" at bounding box center [565, 305] width 52 height 12
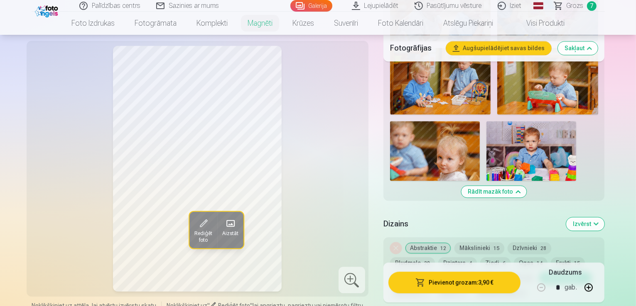
scroll to position [1952, 0]
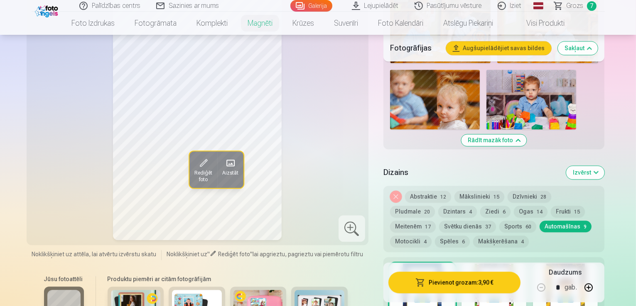
scroll to position [1993, 0]
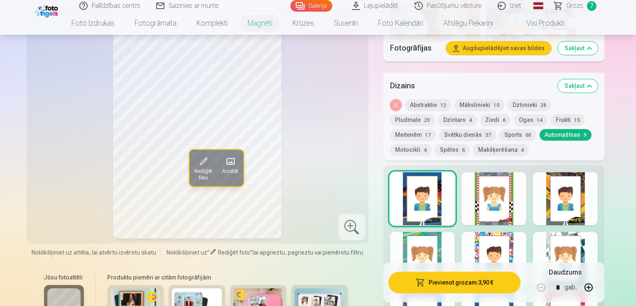
scroll to position [2076, 0]
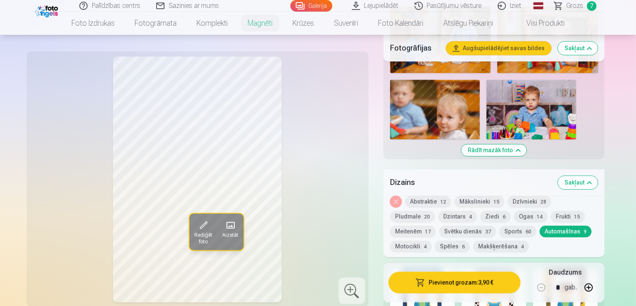
scroll to position [1993, 0]
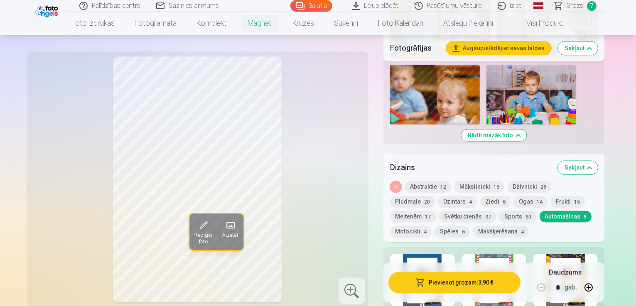
click at [591, 254] on div at bounding box center [565, 280] width 65 height 53
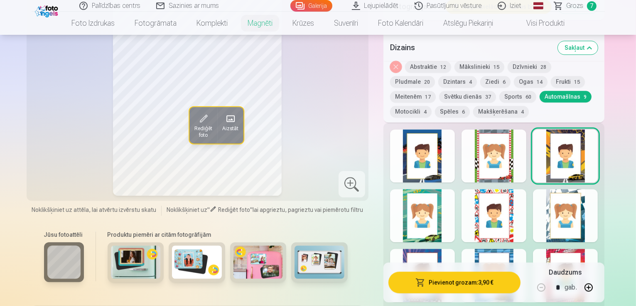
click at [583, 249] on div at bounding box center [565, 275] width 65 height 53
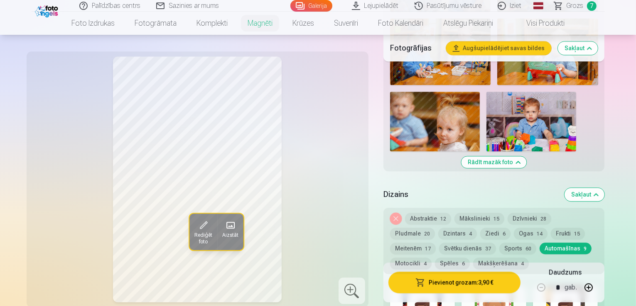
scroll to position [1952, 0]
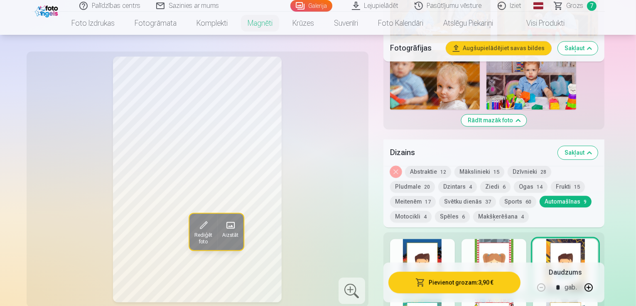
scroll to position [2035, 0]
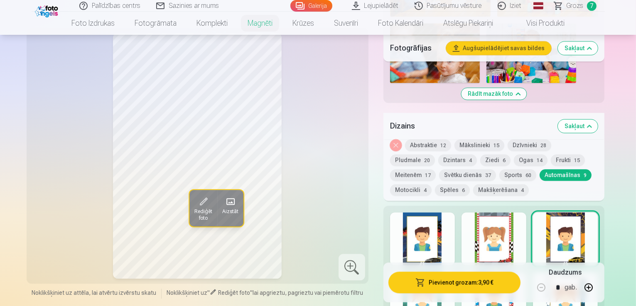
click at [581, 272] on div at bounding box center [565, 298] width 65 height 53
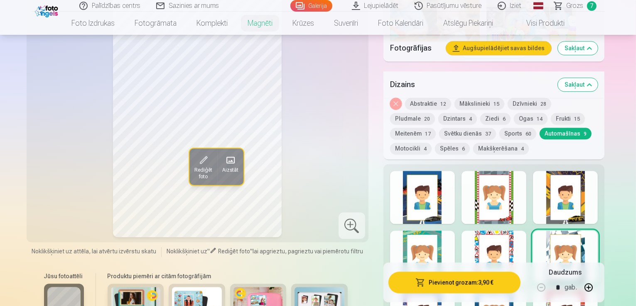
scroll to position [1952, 0]
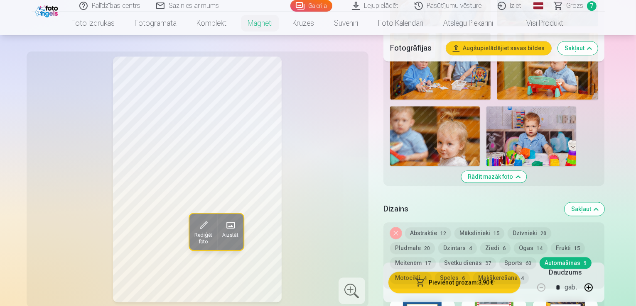
click at [525, 261] on span "60" at bounding box center [528, 264] width 6 height 6
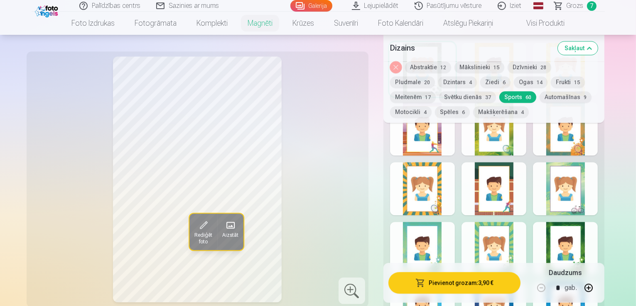
scroll to position [2201, 0]
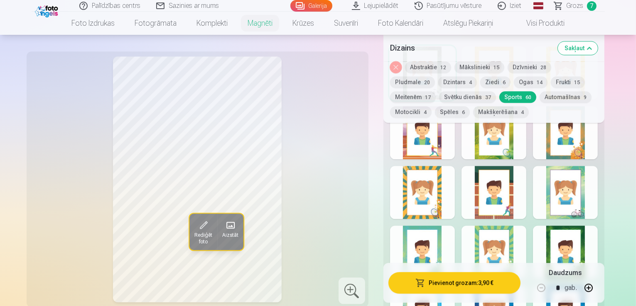
click at [525, 286] on div at bounding box center [493, 312] width 65 height 53
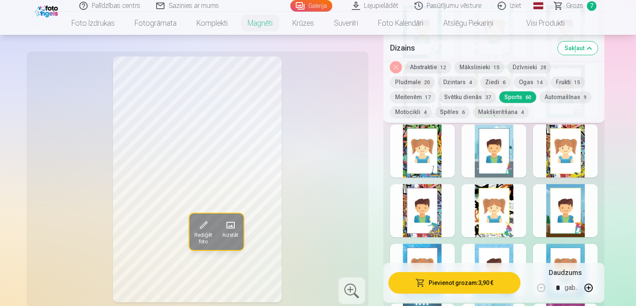
scroll to position [2616, 0]
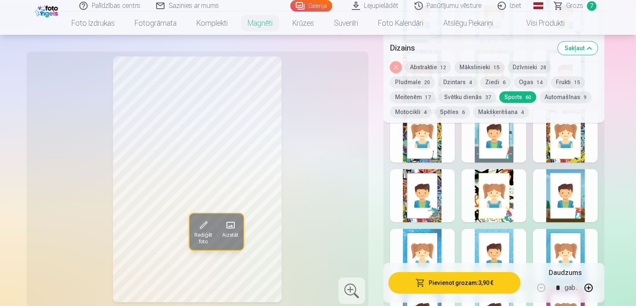
click at [551, 84] on button "Frukti 15" at bounding box center [568, 82] width 34 height 12
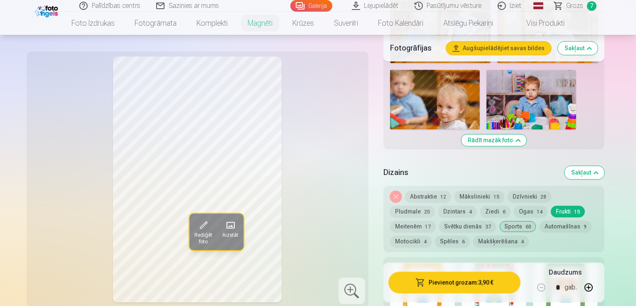
scroll to position [1910, 0]
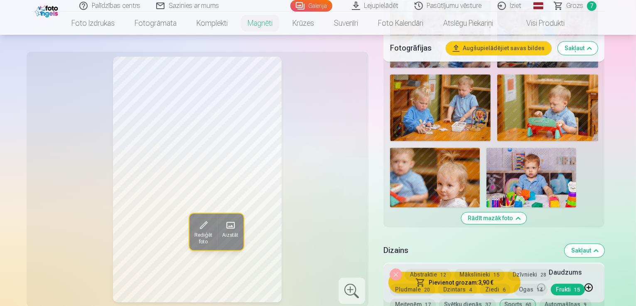
click at [438, 284] on button "Dzintars 4" at bounding box center [457, 290] width 39 height 12
click at [482, 269] on button "Mākslinieki 15" at bounding box center [479, 275] width 50 height 12
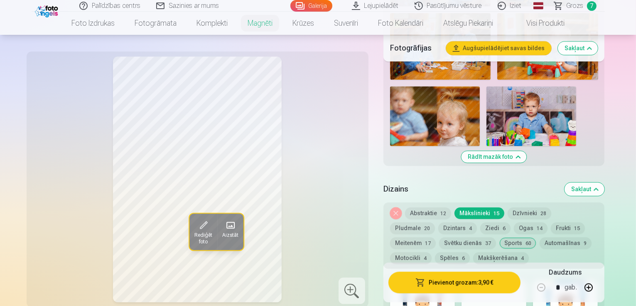
scroll to position [1993, 0]
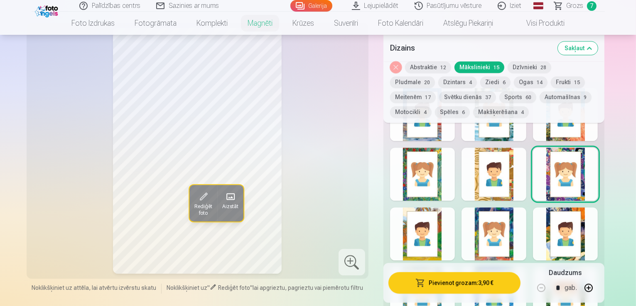
scroll to position [1952, 0]
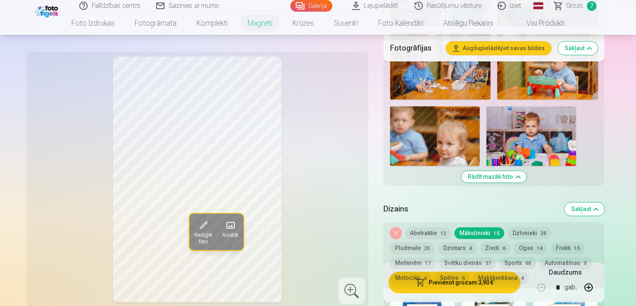
click at [470, 272] on button "Spēles 6" at bounding box center [452, 278] width 35 height 12
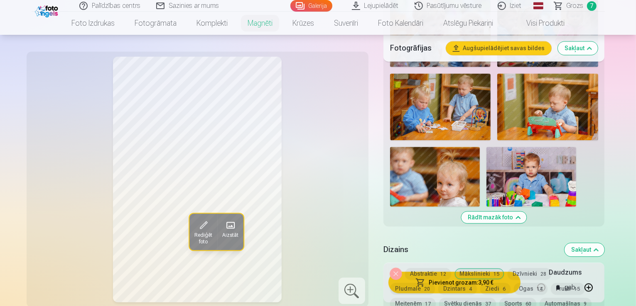
scroll to position [1910, 0]
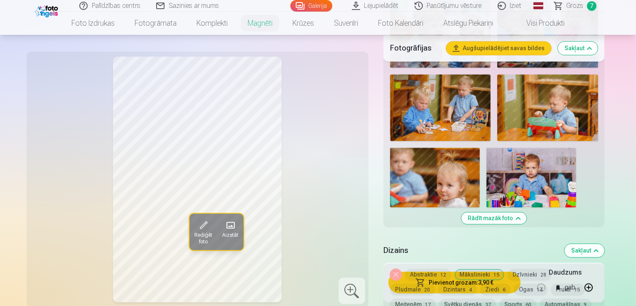
click at [439, 299] on button "Svētku dienās 37" at bounding box center [467, 305] width 57 height 12
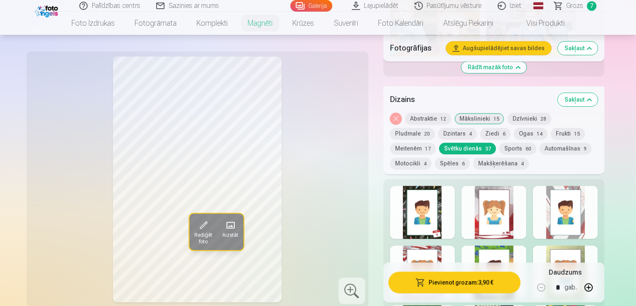
scroll to position [2076, 0]
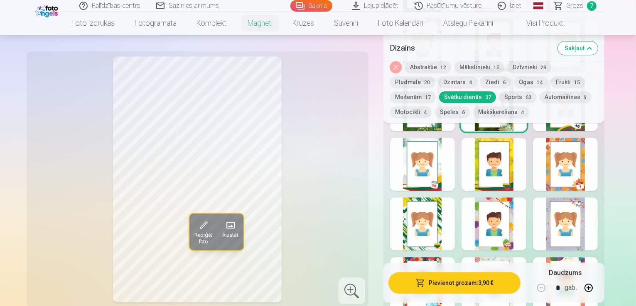
scroll to position [2325, 0]
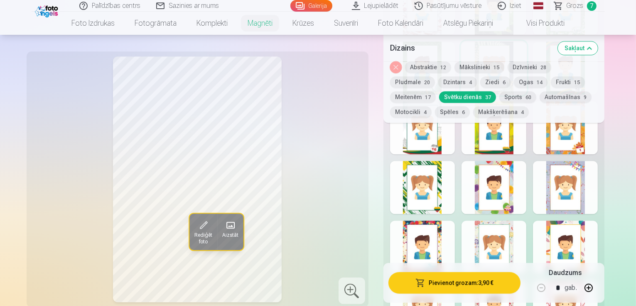
click at [582, 221] on div at bounding box center [565, 247] width 65 height 53
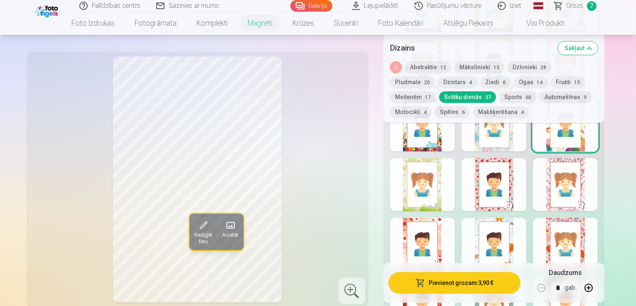
scroll to position [2450, 0]
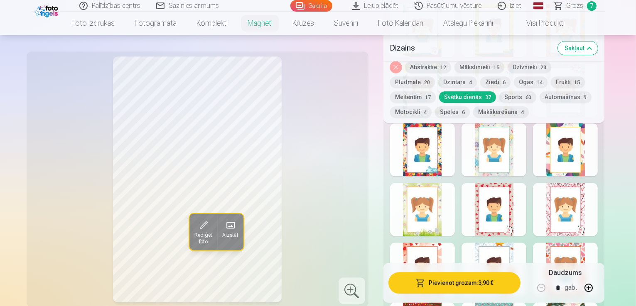
scroll to position [2408, 0]
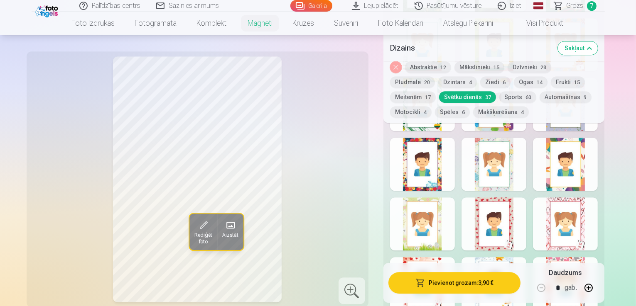
click at [435, 76] on button "Pludmale 20" at bounding box center [412, 82] width 45 height 12
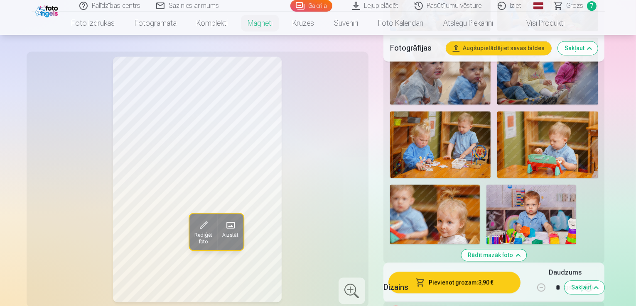
scroll to position [1869, 0]
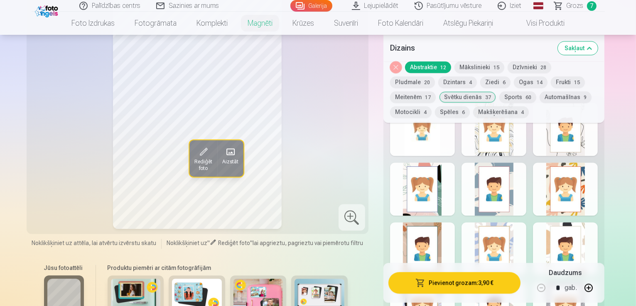
scroll to position [2159, 0]
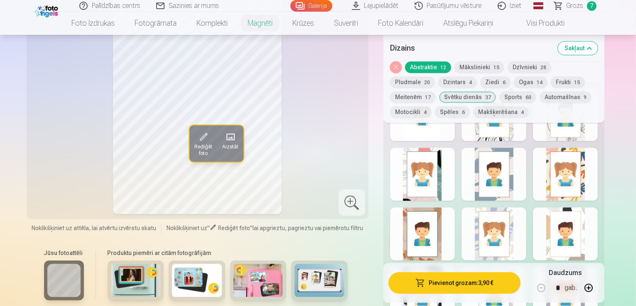
click at [517, 267] on div at bounding box center [493, 293] width 65 height 53
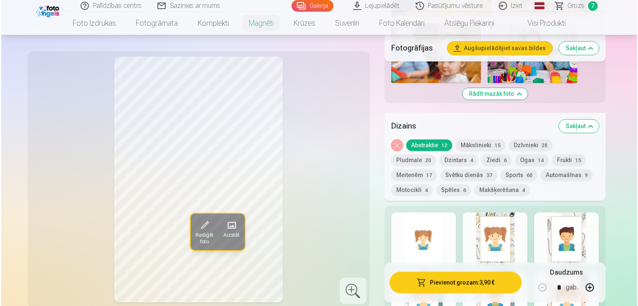
scroll to position [1952, 0]
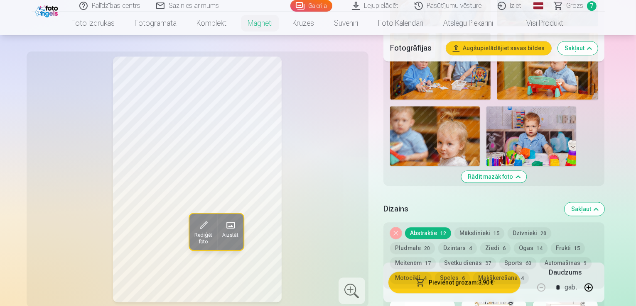
click at [460, 284] on button "Pievienot grozam : 3,90 €" at bounding box center [454, 283] width 132 height 22
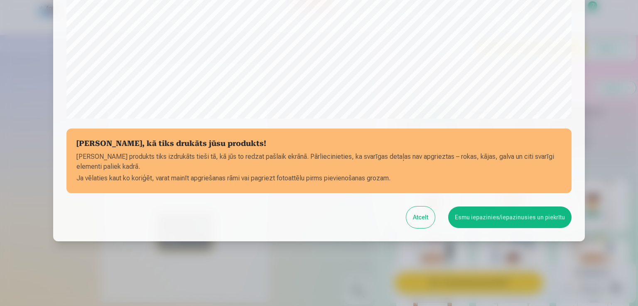
scroll to position [291, 0]
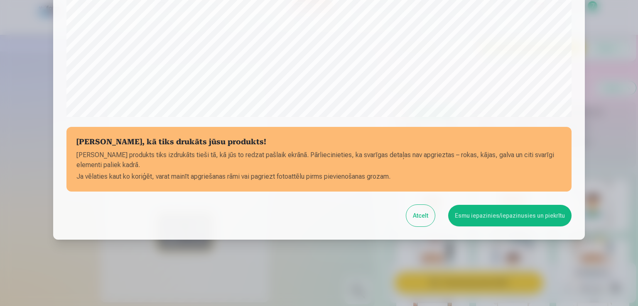
click at [479, 211] on button "Esmu iepazinies/iepazinusies un piekrītu" at bounding box center [509, 216] width 123 height 22
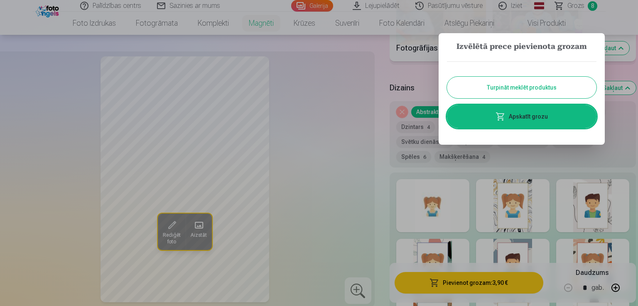
click at [522, 122] on link "Apskatīt grozu" at bounding box center [521, 116] width 149 height 23
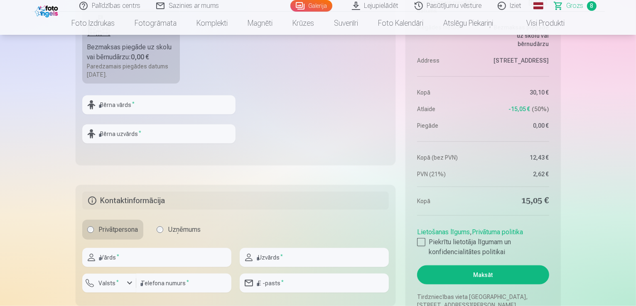
scroll to position [872, 0]
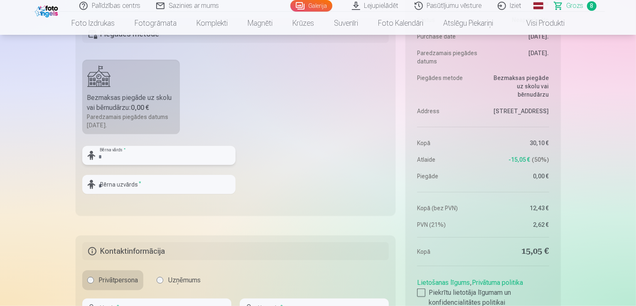
click at [136, 152] on input "text" at bounding box center [158, 155] width 153 height 19
type input "*****"
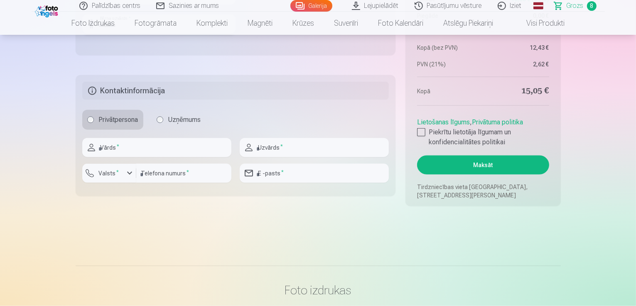
scroll to position [1038, 0]
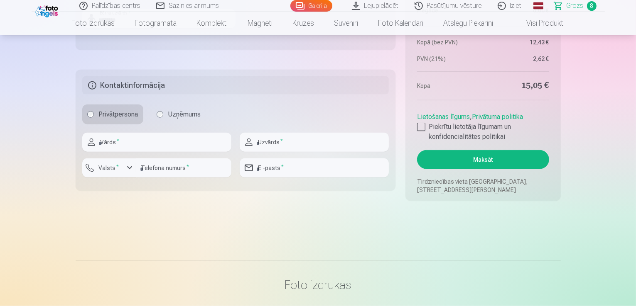
type input "********"
click at [144, 141] on input "text" at bounding box center [156, 142] width 149 height 19
type input "******"
click at [338, 144] on input "text" at bounding box center [314, 142] width 149 height 19
type input "******"
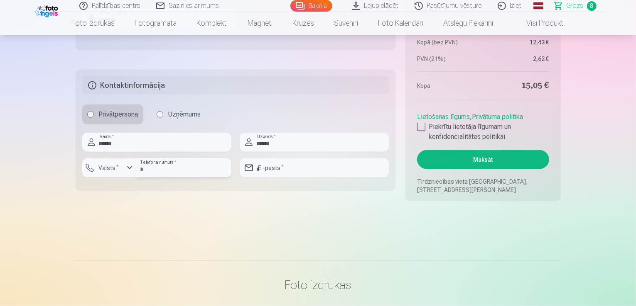
click at [173, 171] on input "number" at bounding box center [183, 168] width 95 height 19
type input "********"
click at [294, 167] on input "email" at bounding box center [314, 168] width 149 height 19
type input "**********"
click at [419, 125] on div at bounding box center [421, 127] width 8 height 8
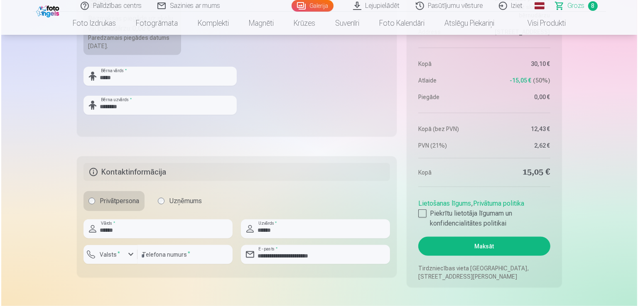
scroll to position [997, 0]
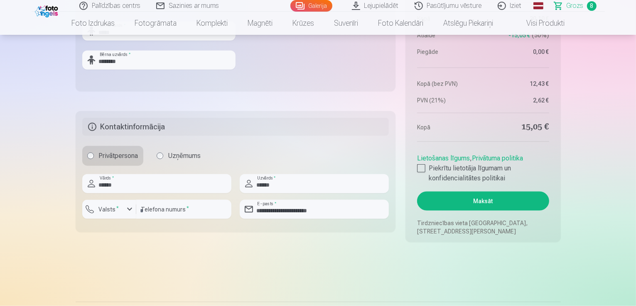
click at [470, 204] on button "Maksāt" at bounding box center [483, 201] width 132 height 19
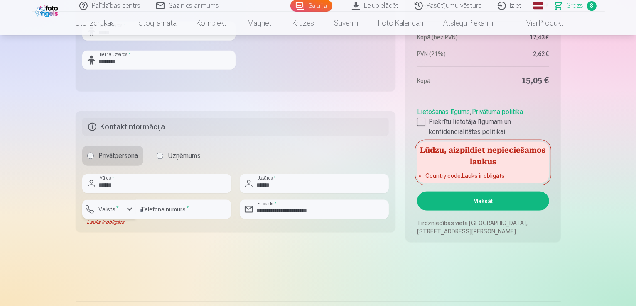
click at [122, 216] on button "Valsts *" at bounding box center [109, 209] width 54 height 19
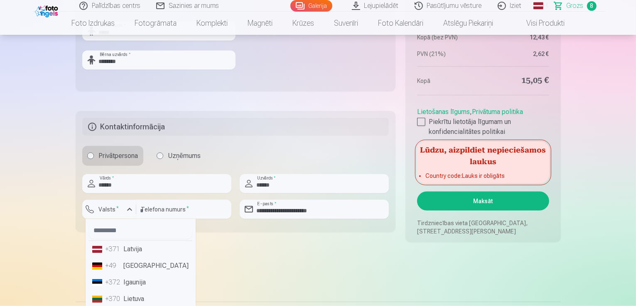
click at [141, 247] on li "+371 Latvija" at bounding box center [140, 249] width 103 height 17
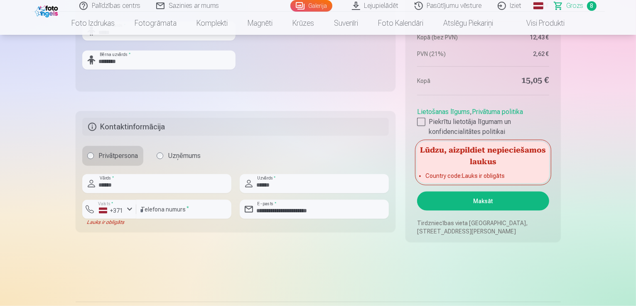
click at [497, 203] on button "Maksāt" at bounding box center [483, 201] width 132 height 19
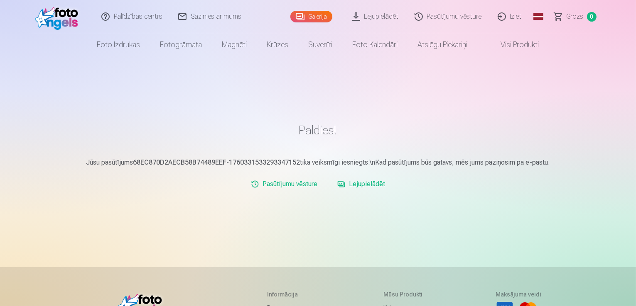
click at [516, 20] on link "Iziet" at bounding box center [510, 16] width 40 height 33
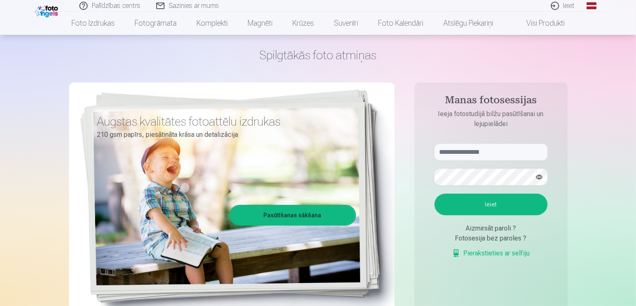
scroll to position [42, 0]
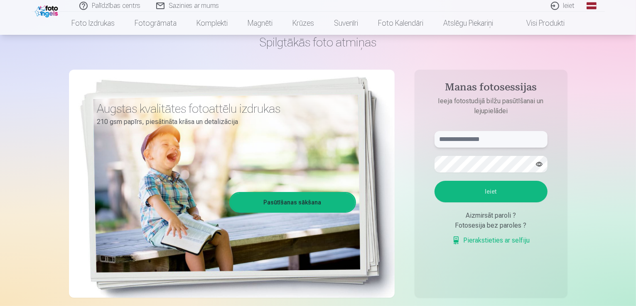
click at [503, 145] on input "text" at bounding box center [490, 139] width 113 height 17
type input "**********"
click at [434, 181] on button "Ieiet" at bounding box center [490, 192] width 113 height 22
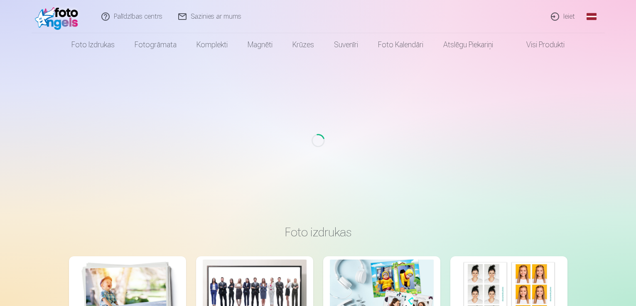
scroll to position [42, 0]
